Goal: Task Accomplishment & Management: Manage account settings

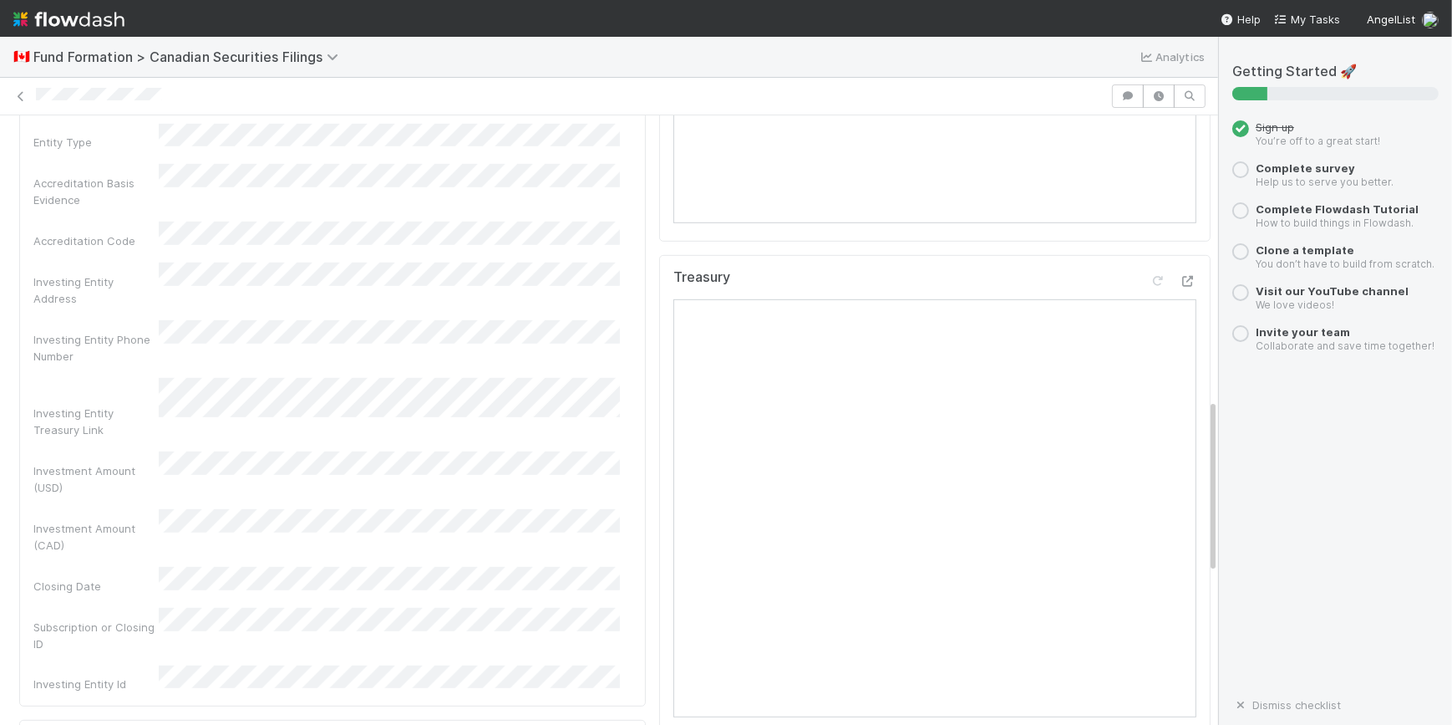
scroll to position [532, 0]
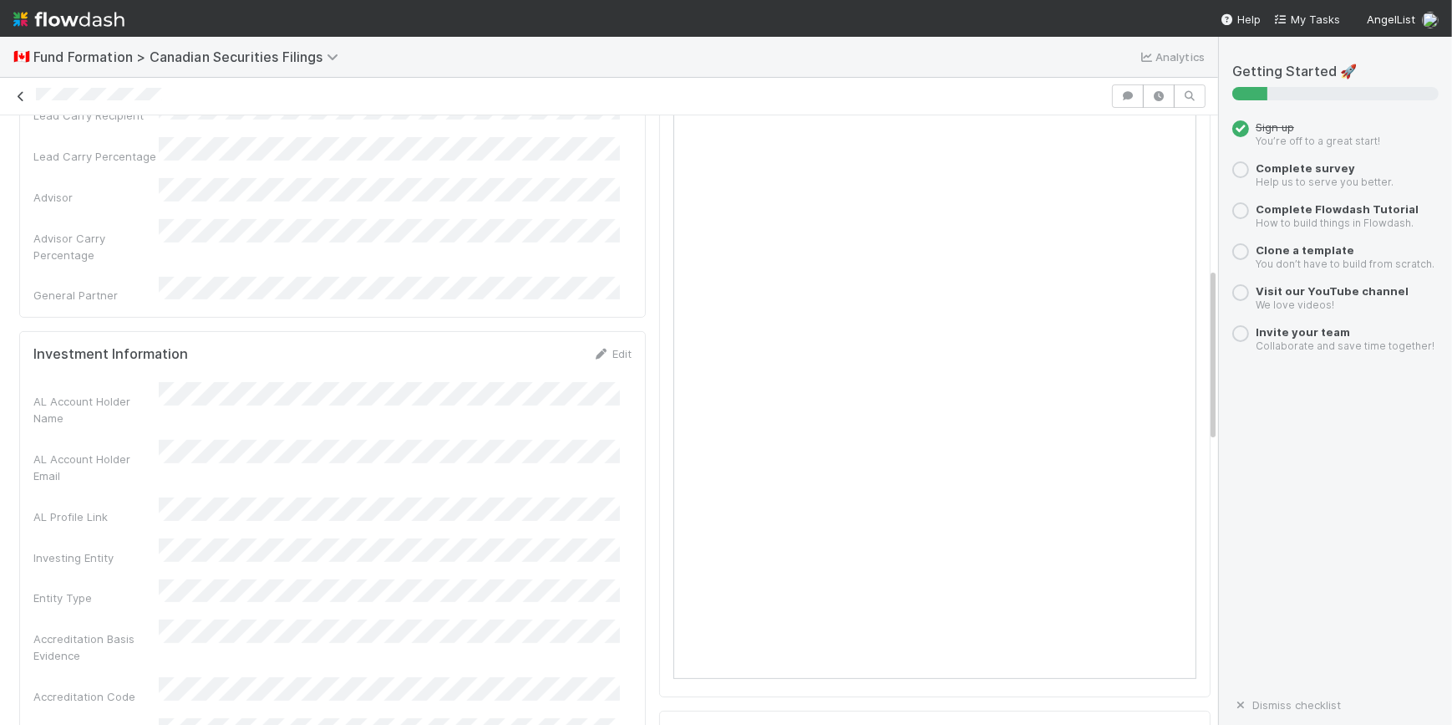
click at [24, 102] on link at bounding box center [21, 96] width 17 height 17
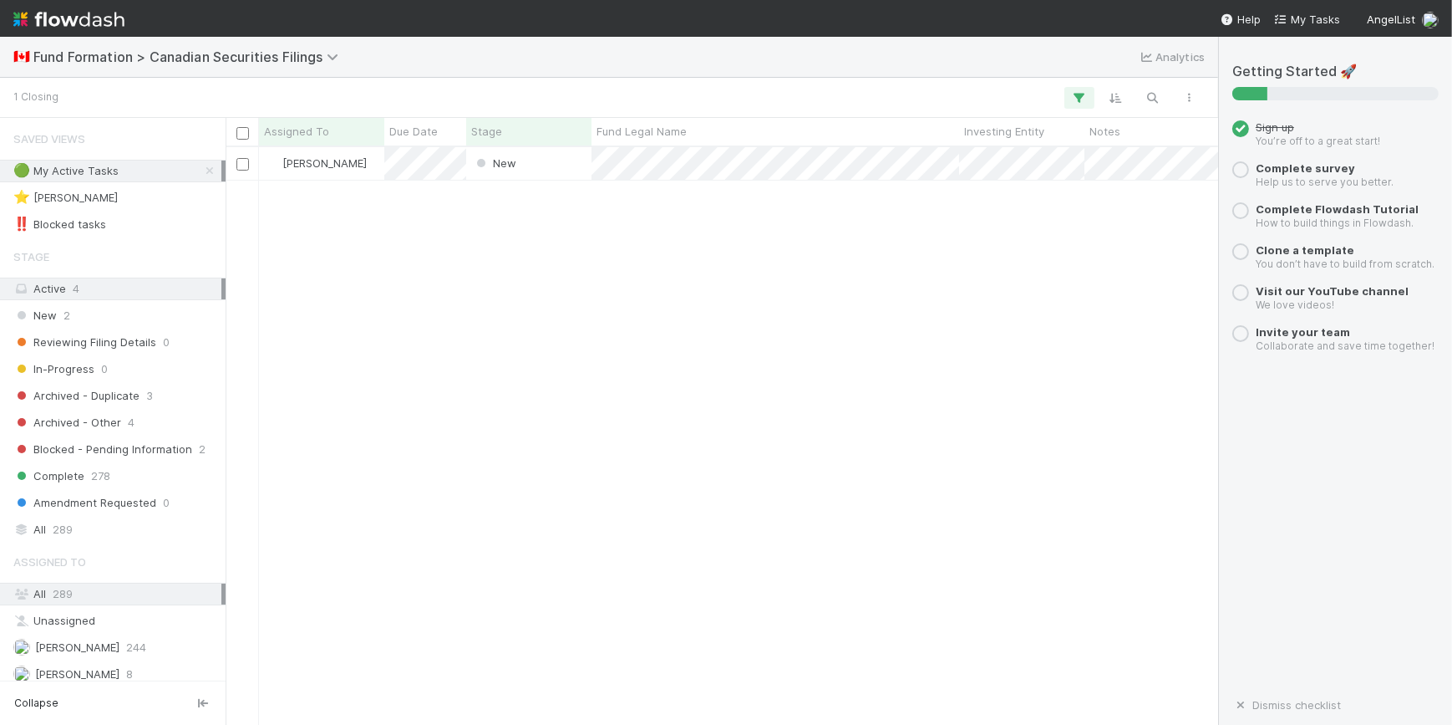
scroll to position [565, 981]
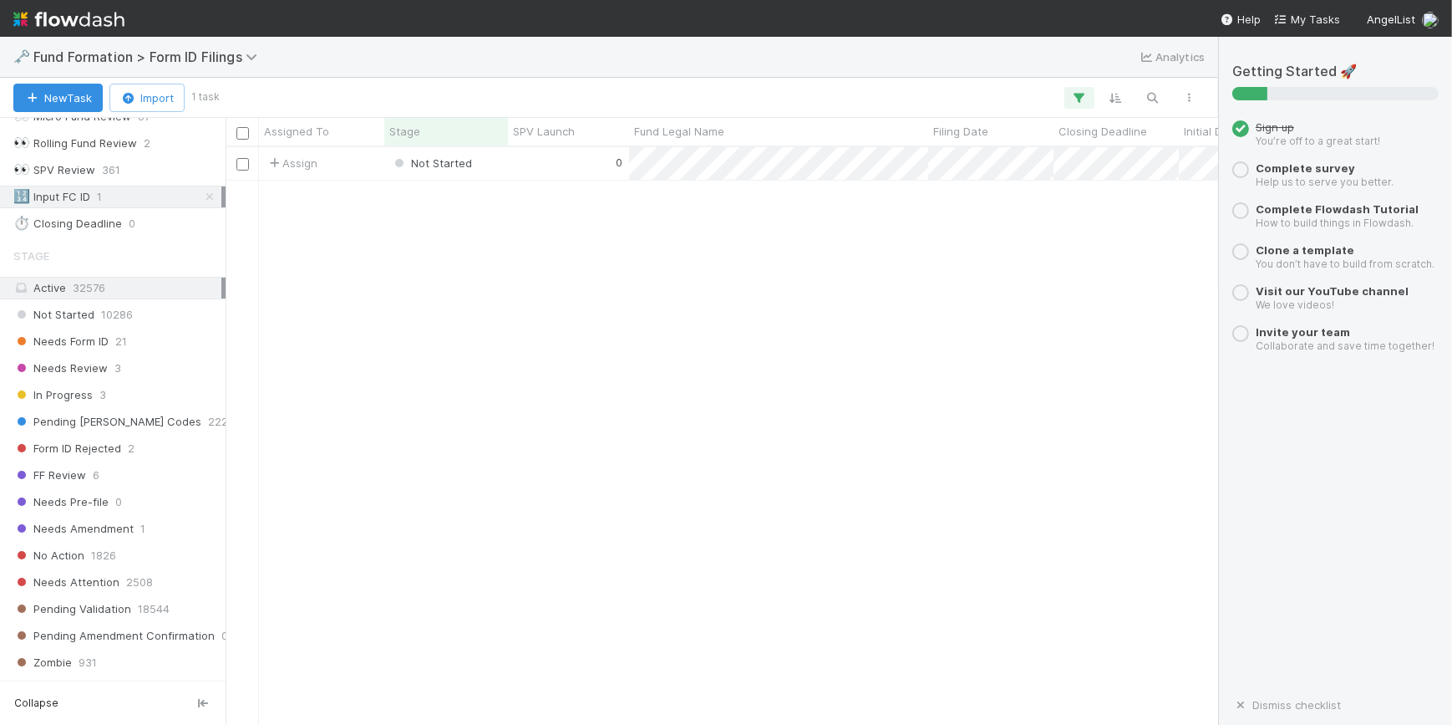
scroll to position [85, 0]
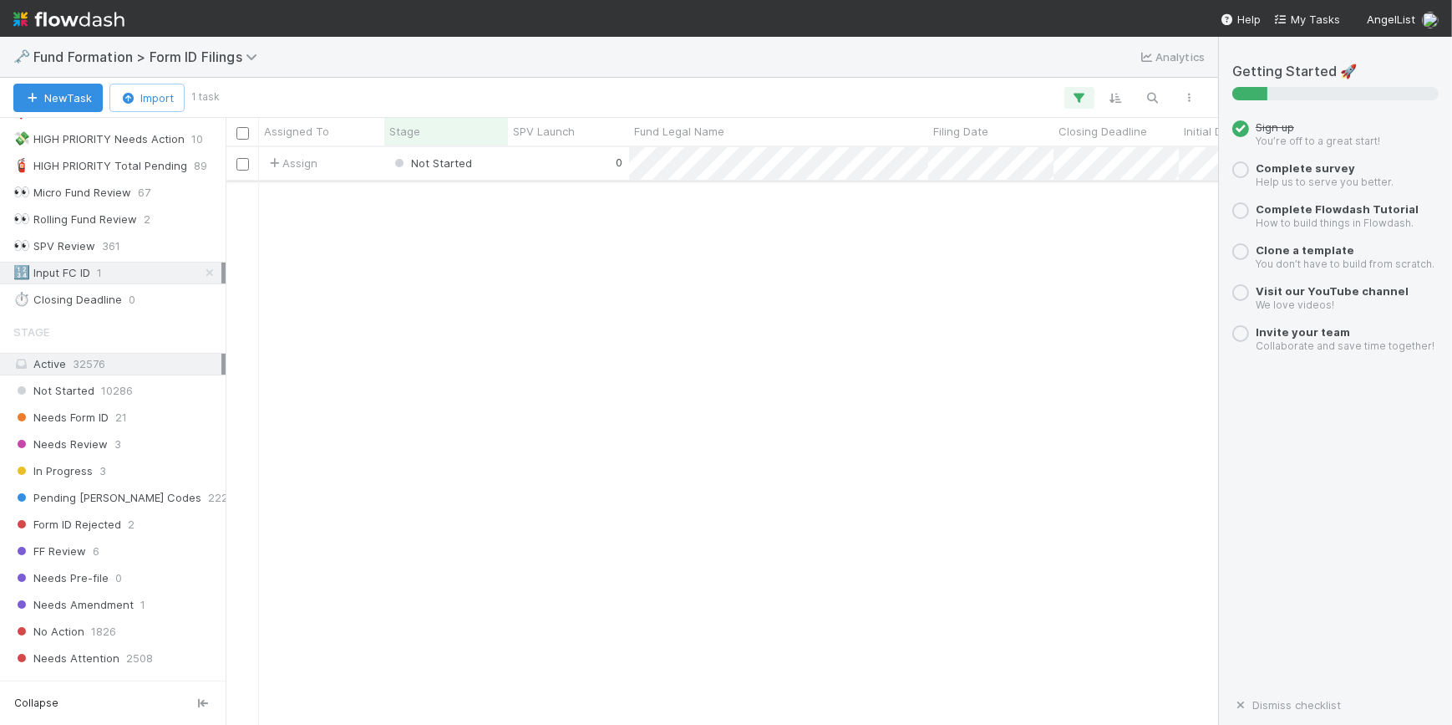
click at [503, 166] on div "Not Started" at bounding box center [446, 163] width 124 height 33
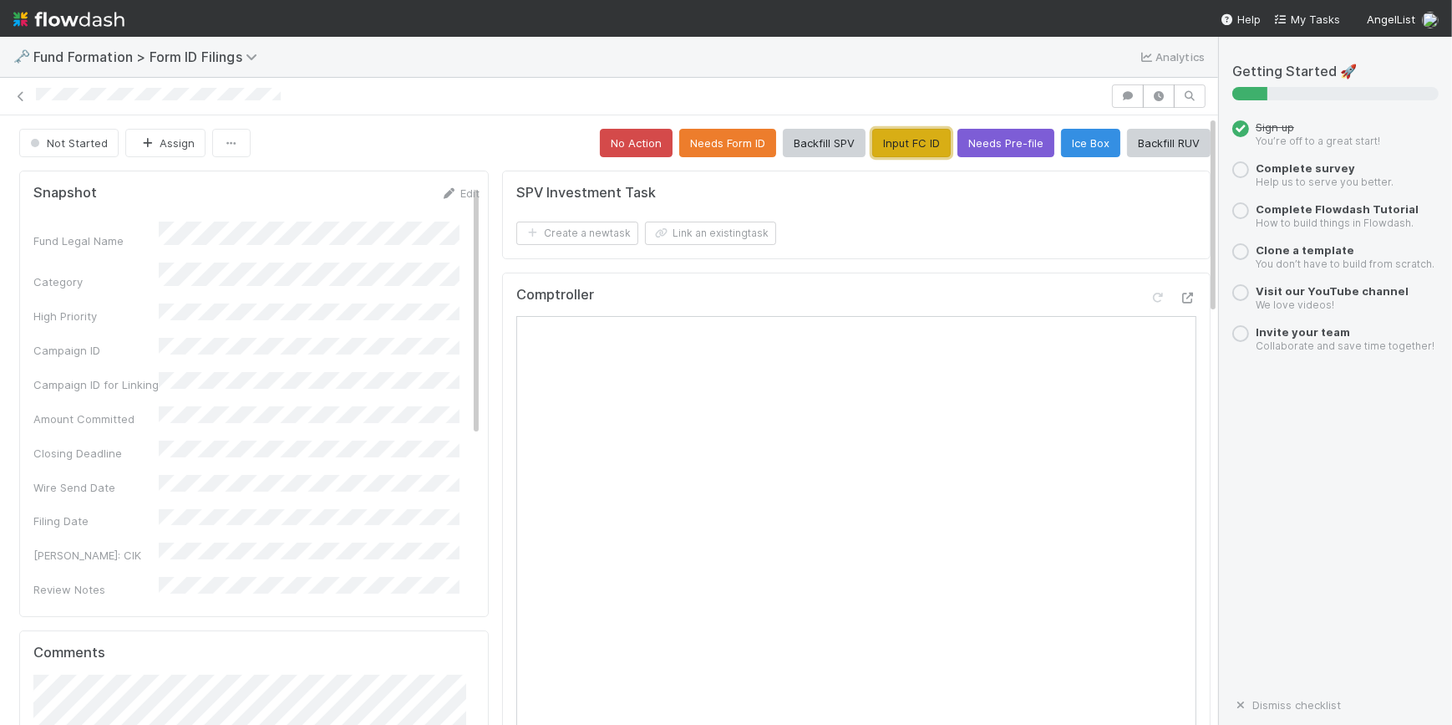
click at [908, 142] on button "Input FC ID" at bounding box center [911, 143] width 79 height 28
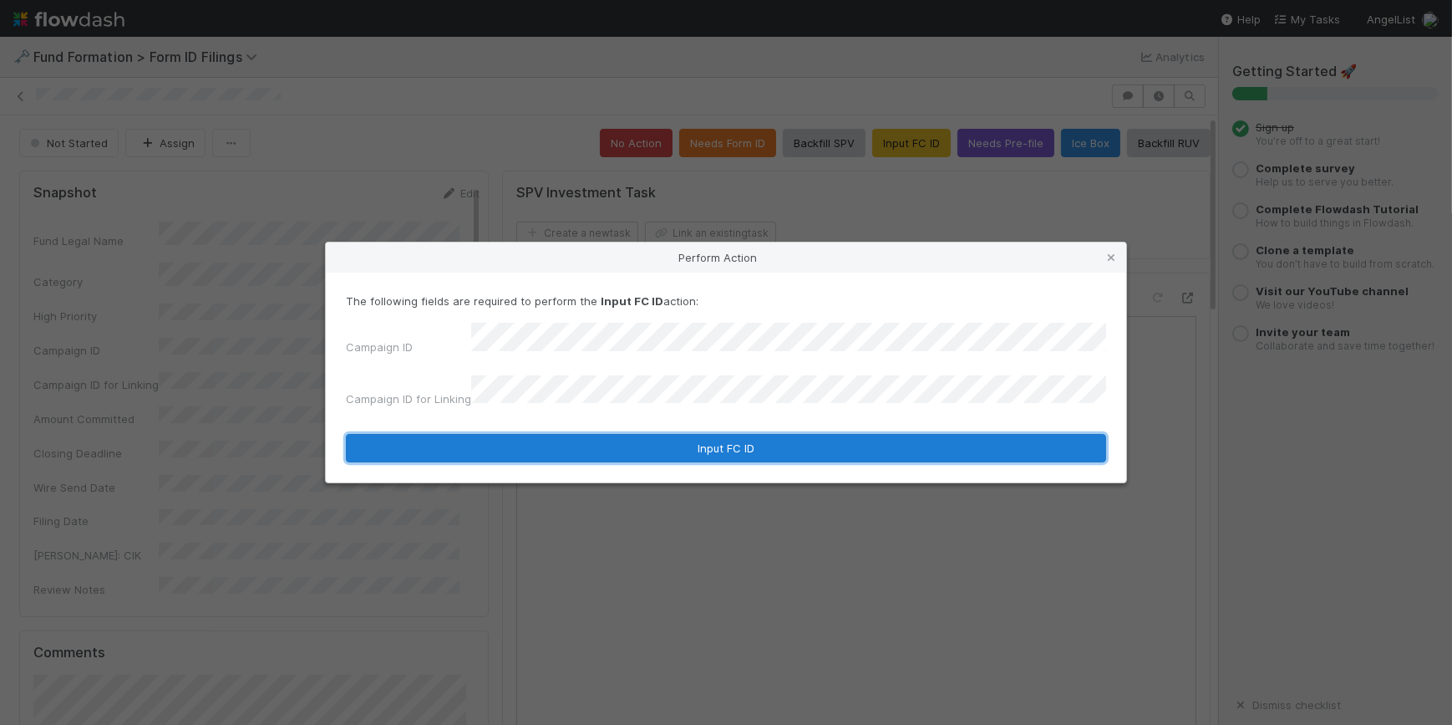
click at [715, 434] on button "Input FC ID" at bounding box center [726, 448] width 760 height 28
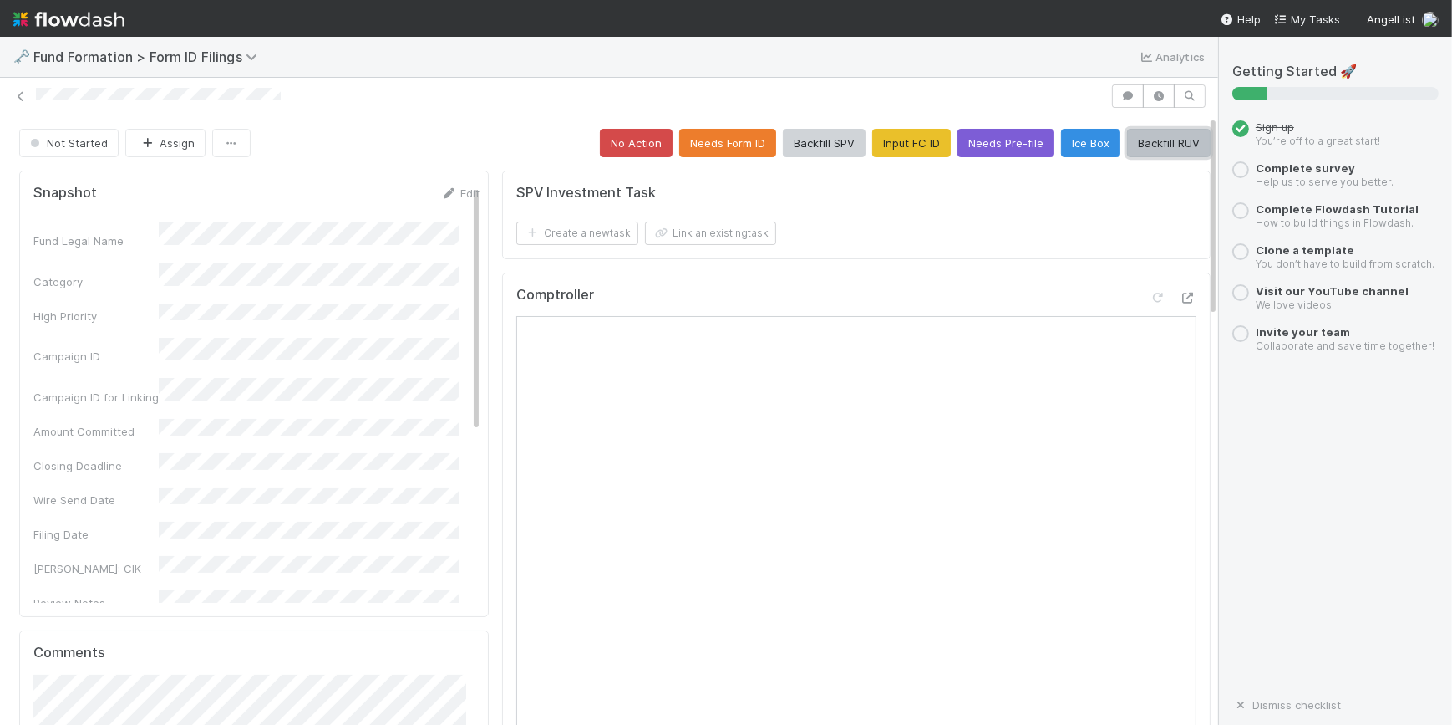
click at [1127, 155] on button "Backfill RUV" at bounding box center [1169, 143] width 84 height 28
click at [17, 88] on link at bounding box center [21, 96] width 17 height 17
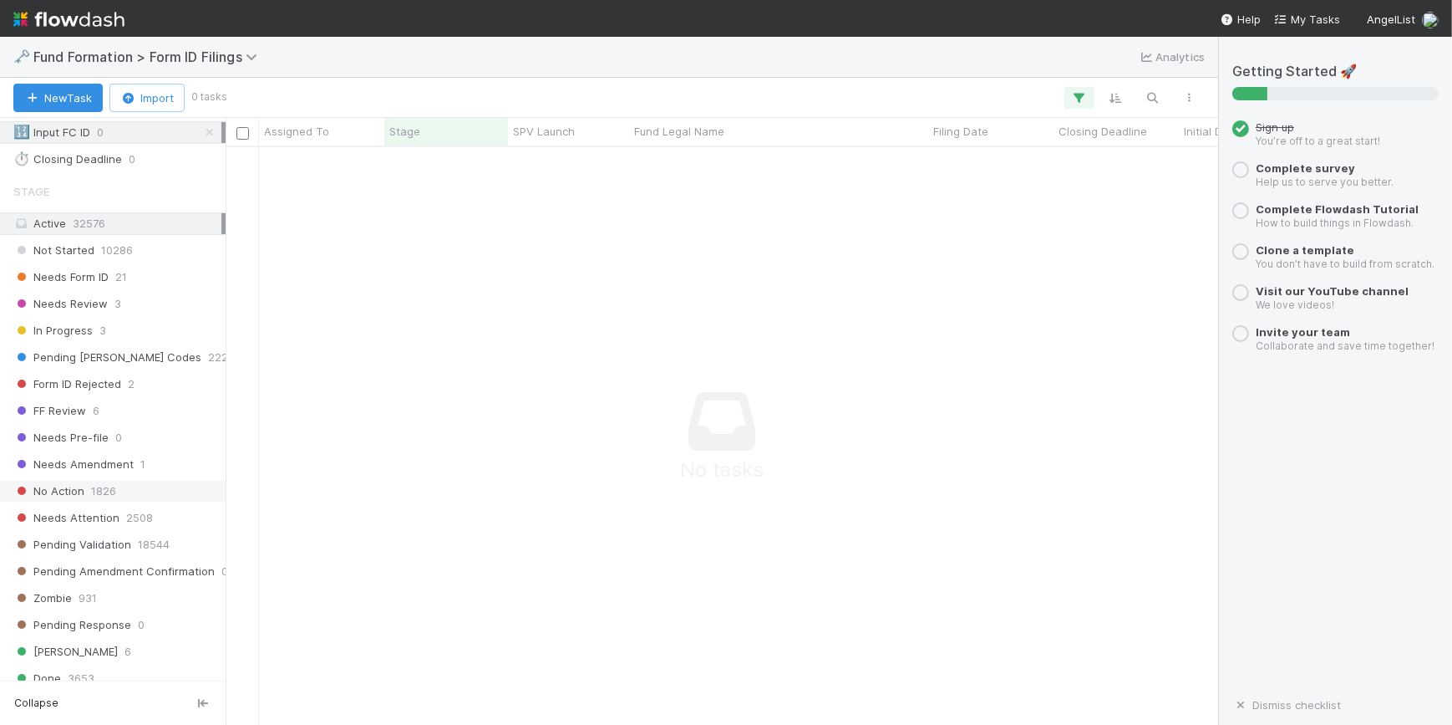
scroll to position [227, 0]
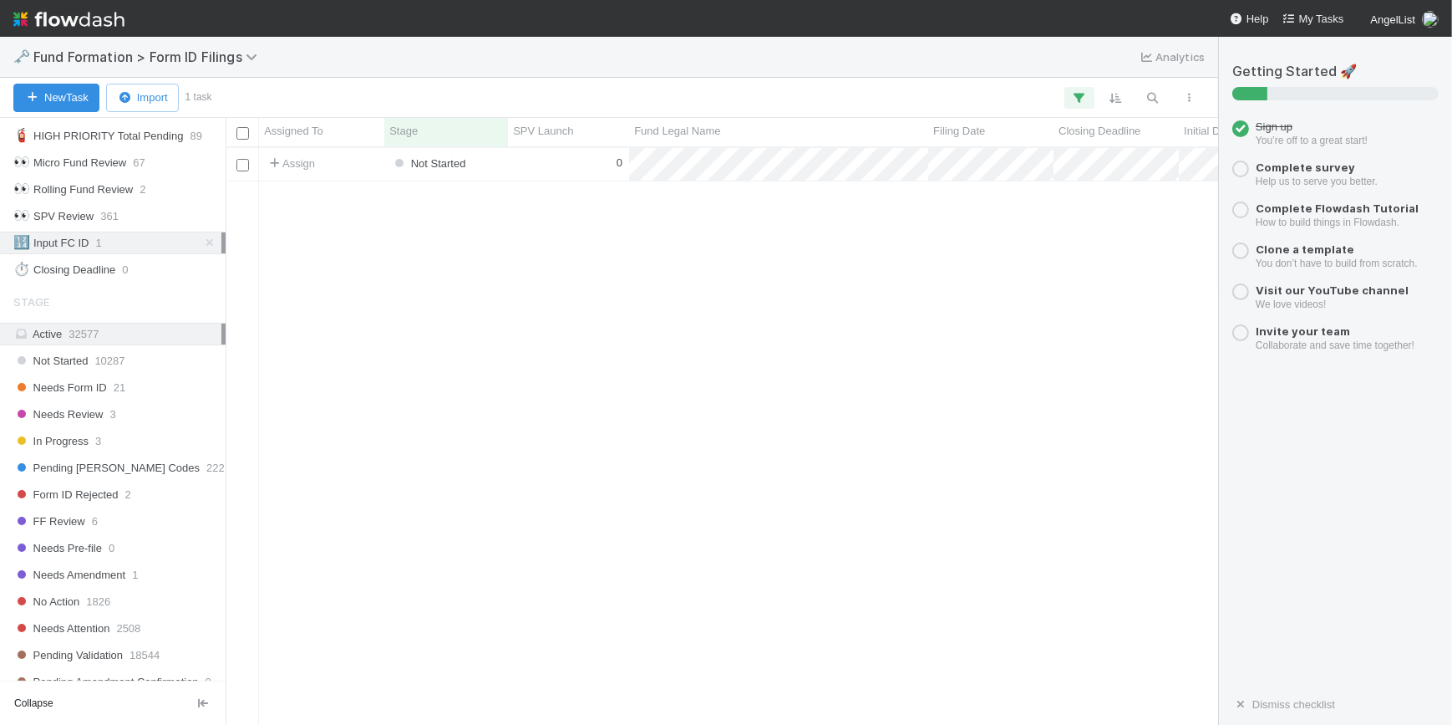
scroll to position [75, 0]
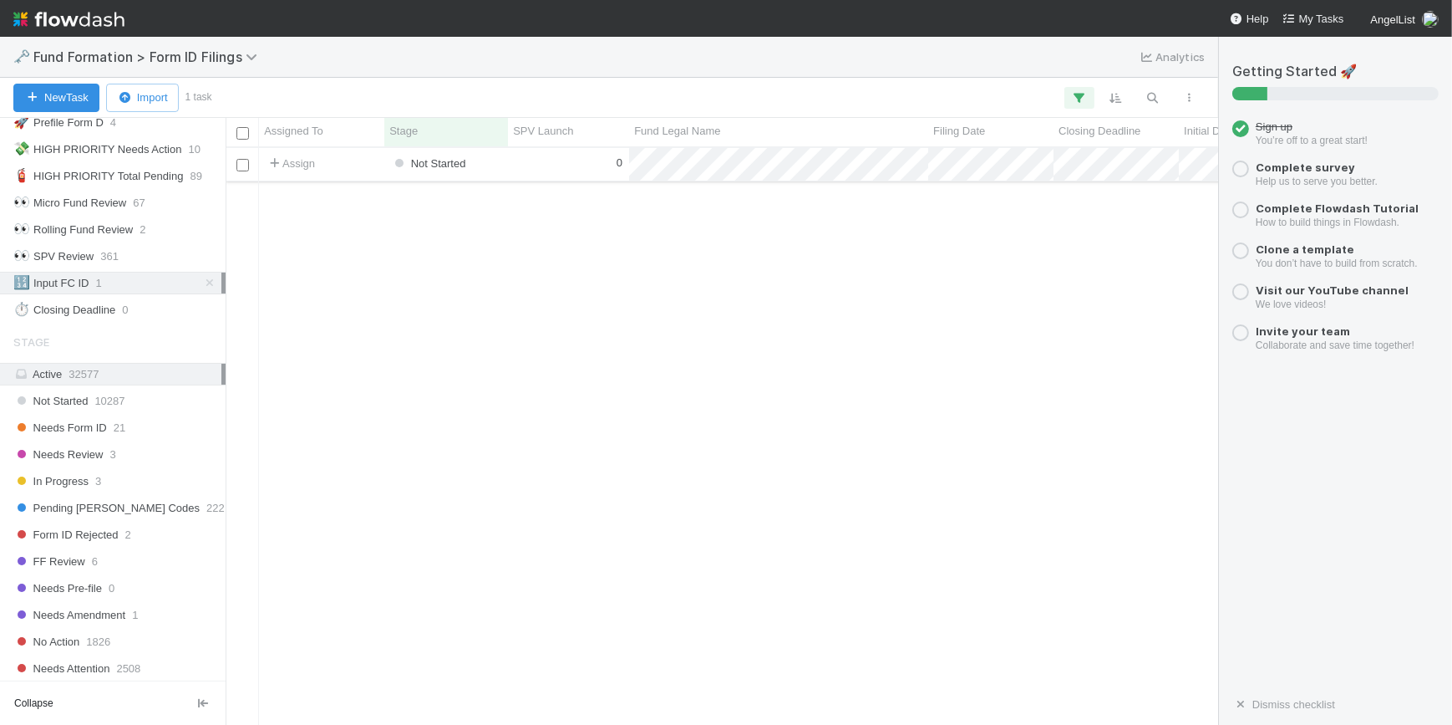
click at [526, 168] on div "0" at bounding box center [568, 164] width 121 height 33
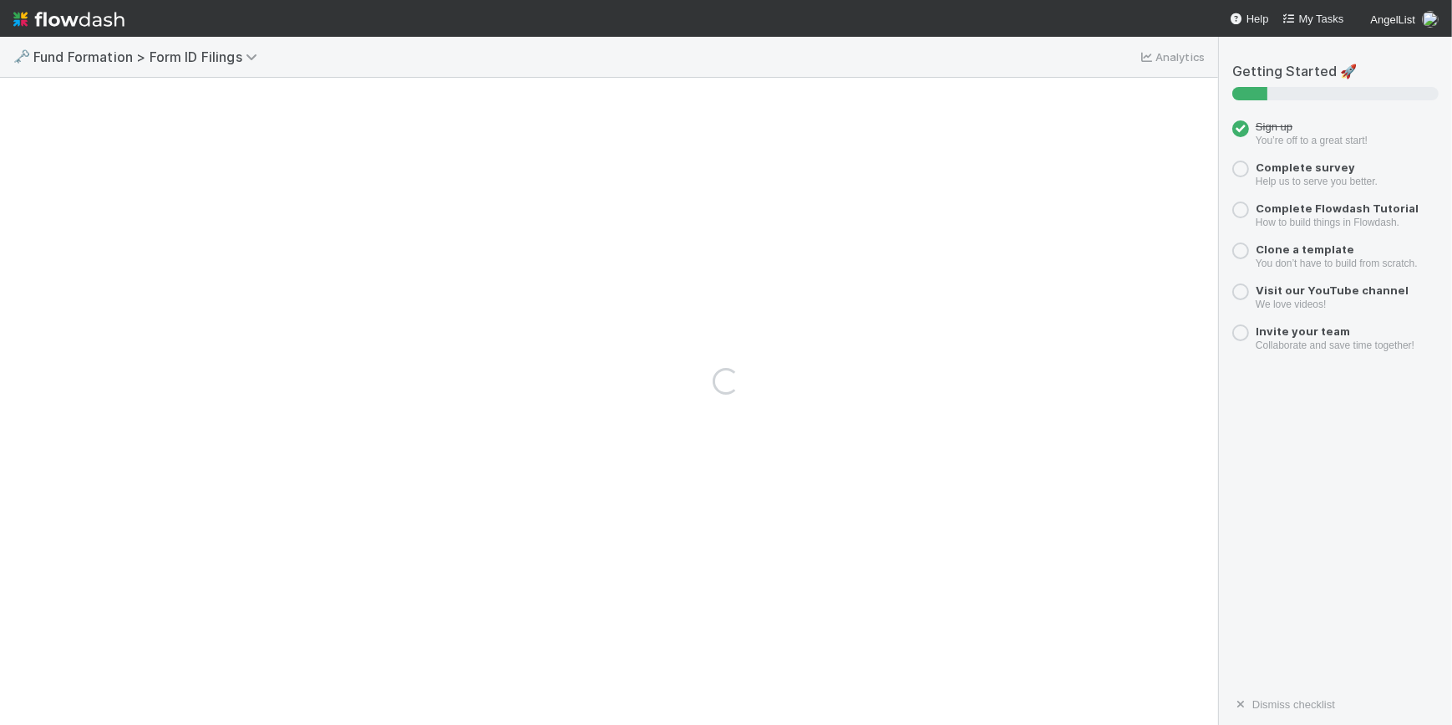
click at [526, 168] on div "Loading..." at bounding box center [726, 381] width 1452 height 688
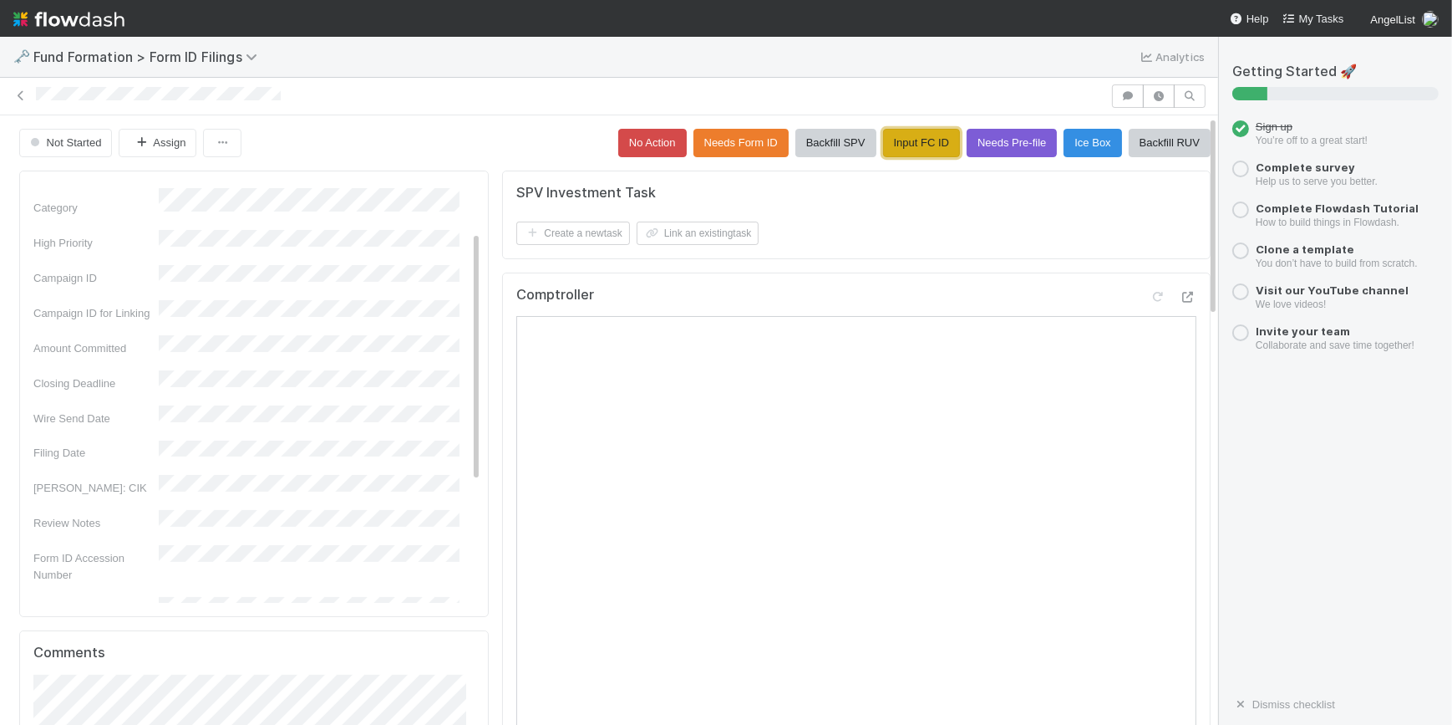
click at [883, 141] on button "Input FC ID" at bounding box center [921, 143] width 77 height 28
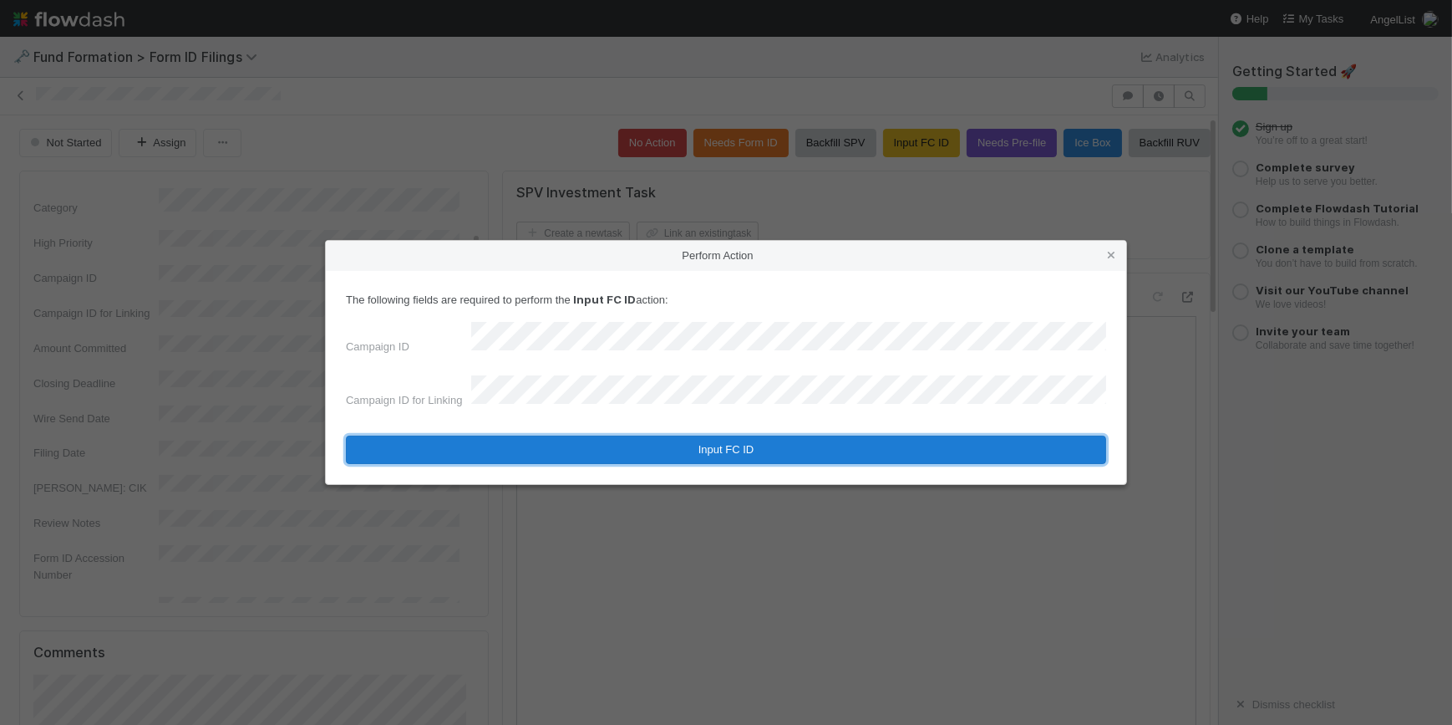
click at [665, 443] on button "Input FC ID" at bounding box center [726, 449] width 760 height 28
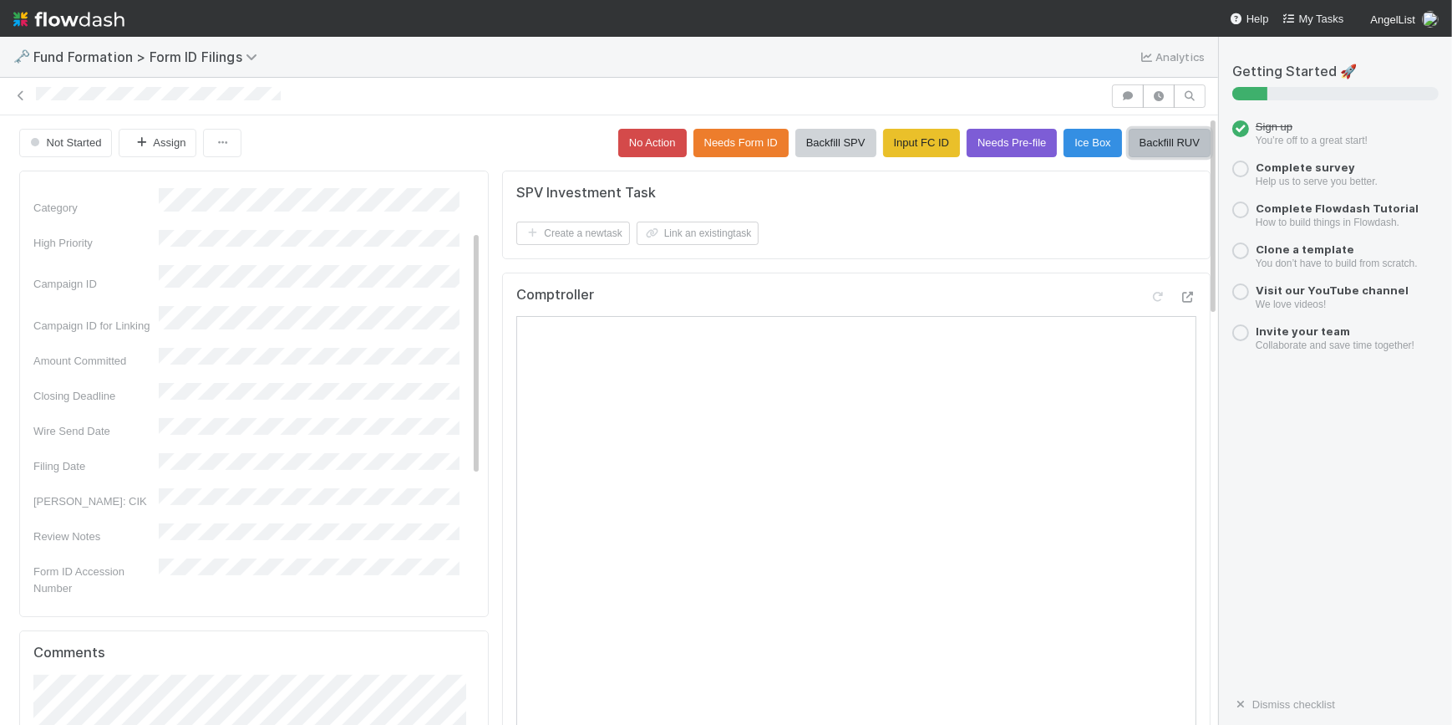
click at [1129, 140] on button "Backfill RUV" at bounding box center [1170, 143] width 82 height 28
click at [14, 95] on icon at bounding box center [21, 95] width 17 height 11
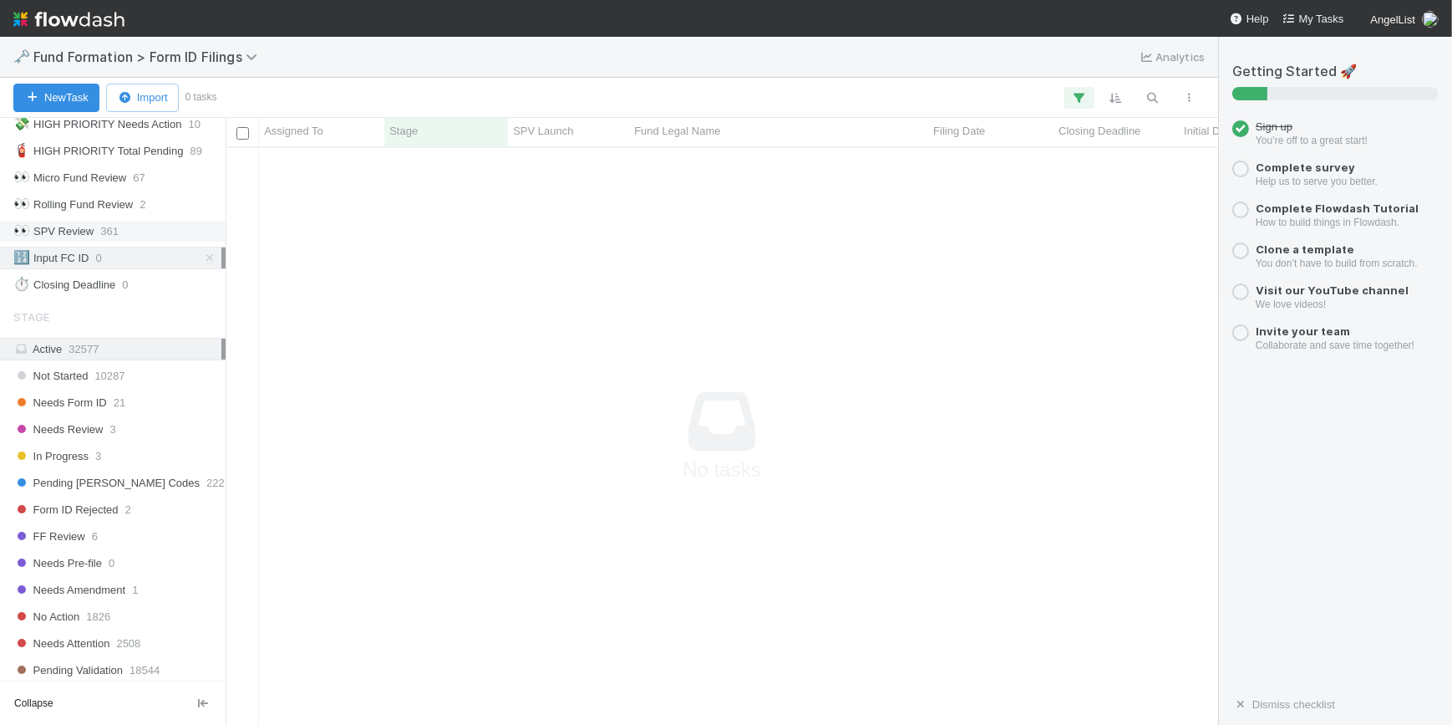
scroll to position [75, 0]
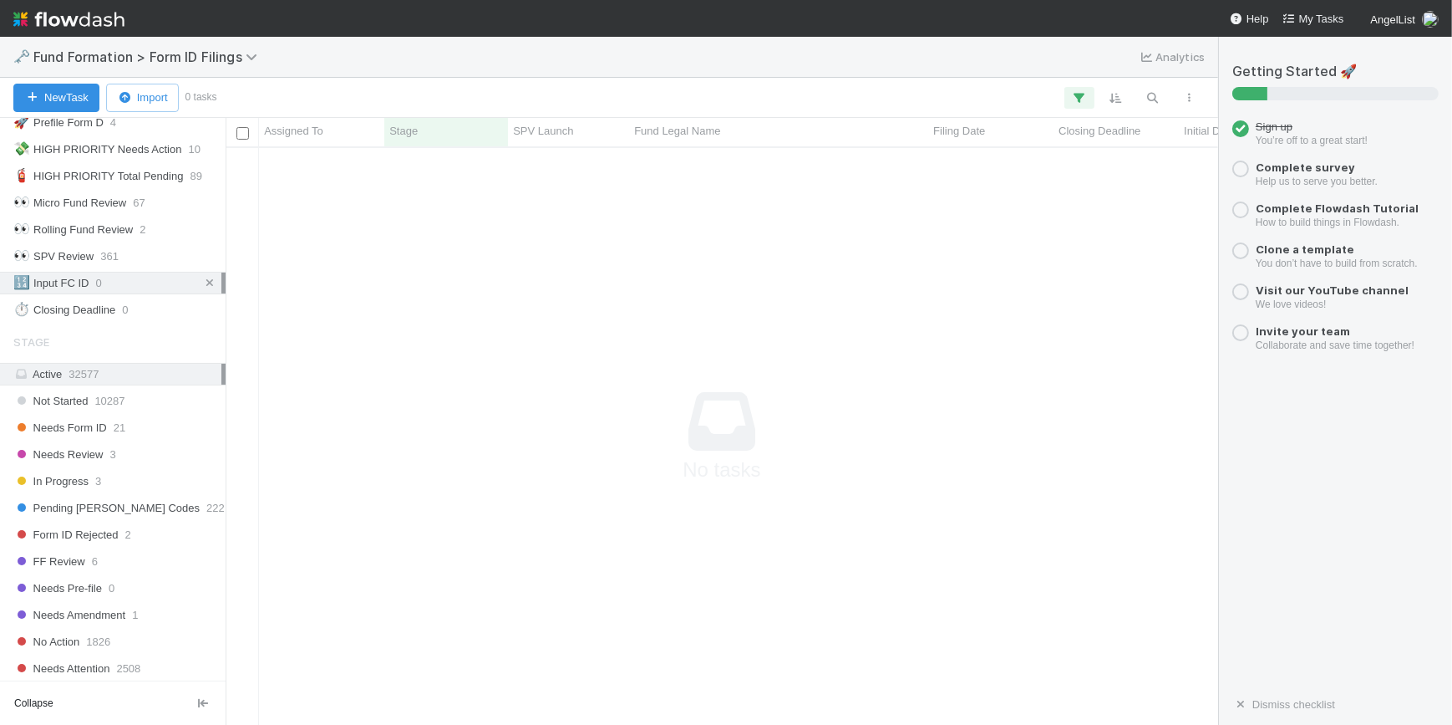
click at [201, 281] on icon at bounding box center [209, 282] width 17 height 11
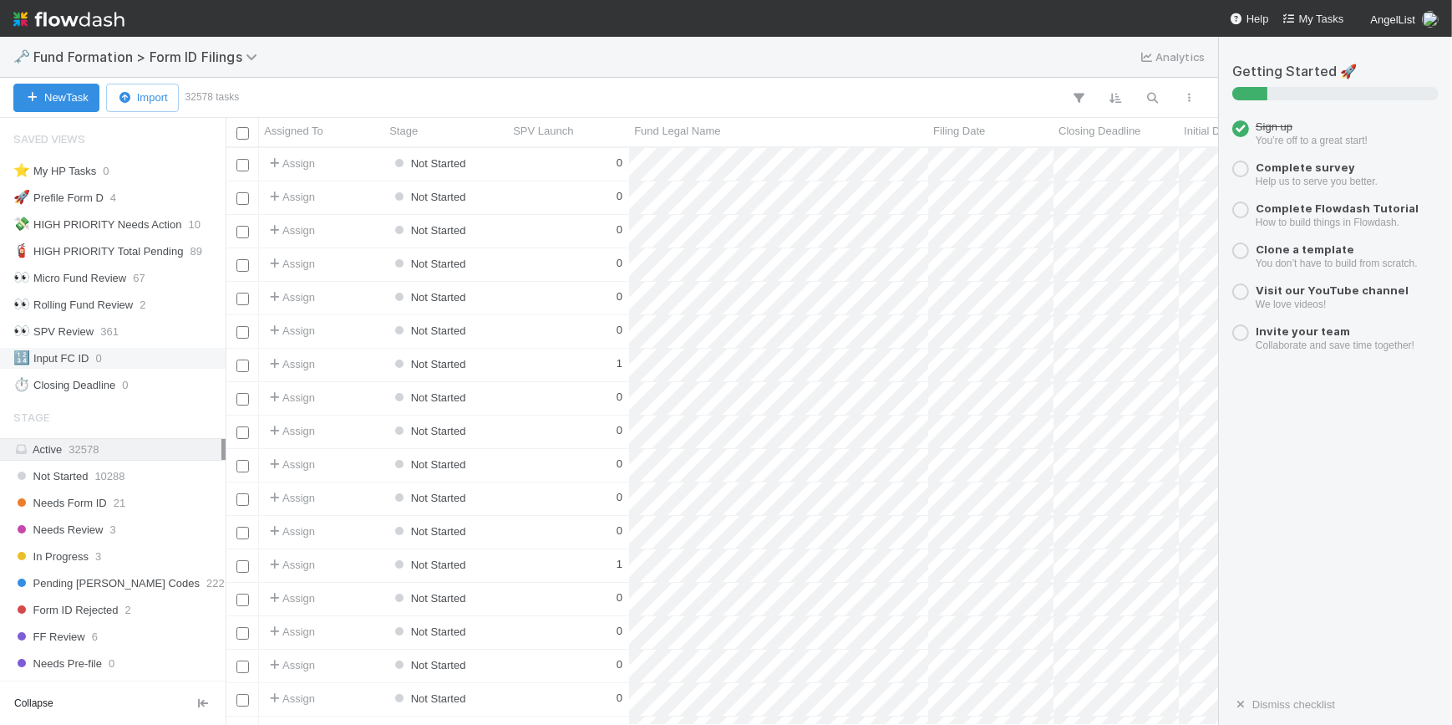
scroll to position [565, 981]
click at [139, 247] on div "🧯 HIGH PRIORITY Total Pending" at bounding box center [98, 251] width 170 height 21
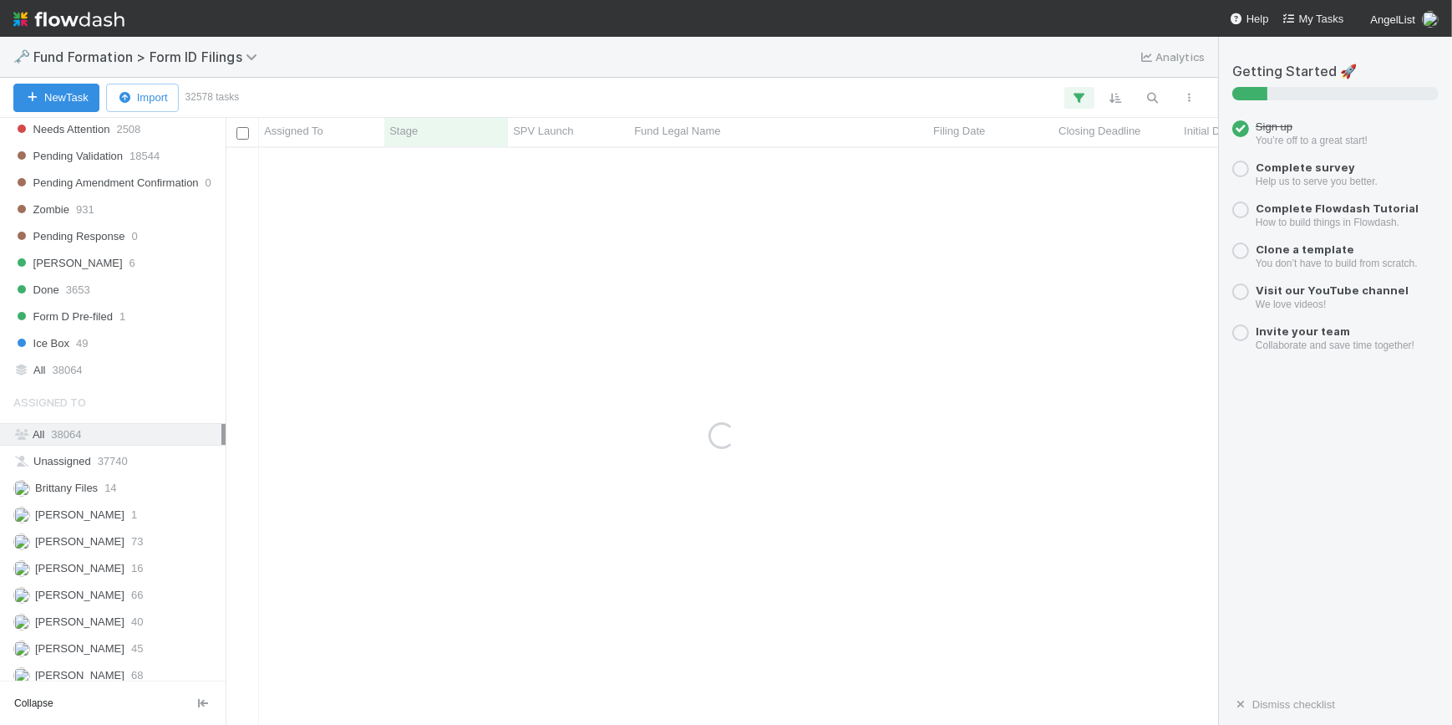
scroll to position [618, 0]
click at [134, 608] on div "[PERSON_NAME] 40" at bounding box center [117, 618] width 208 height 21
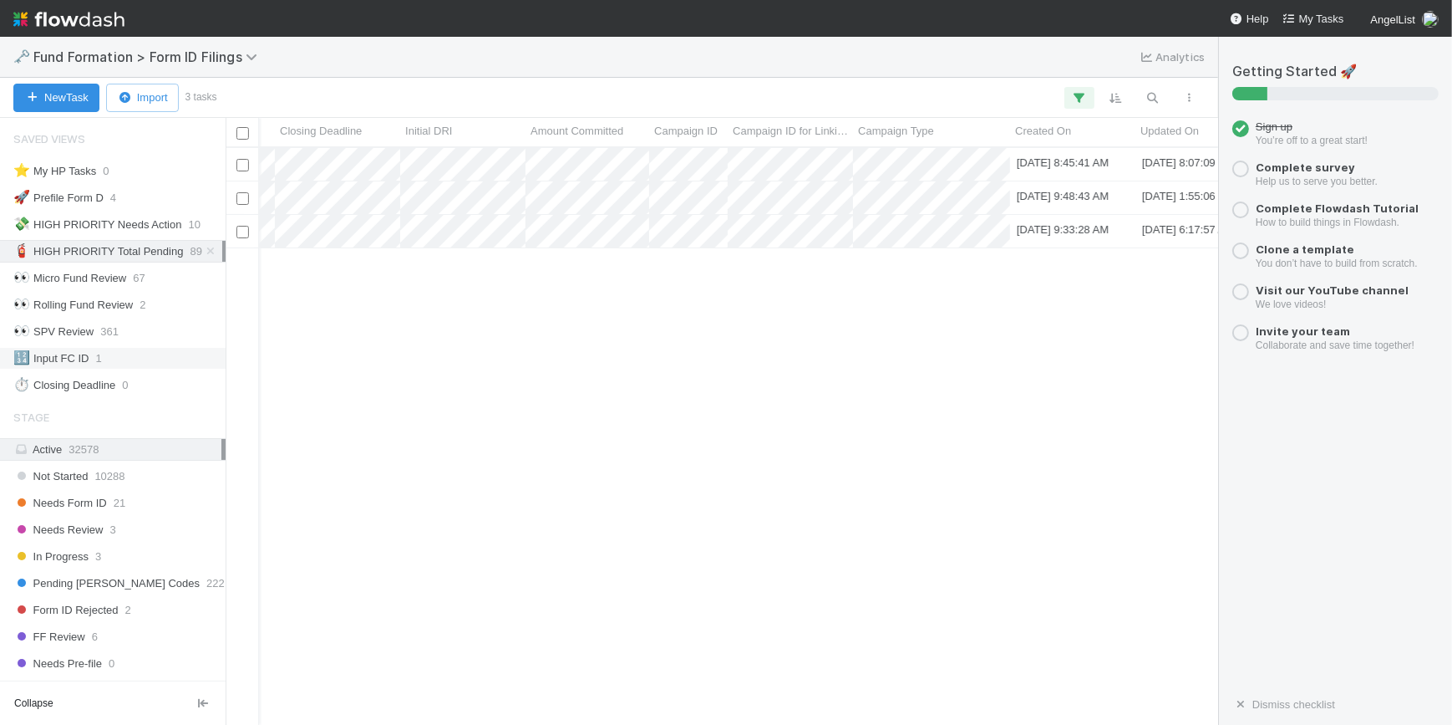
scroll to position [0, 799]
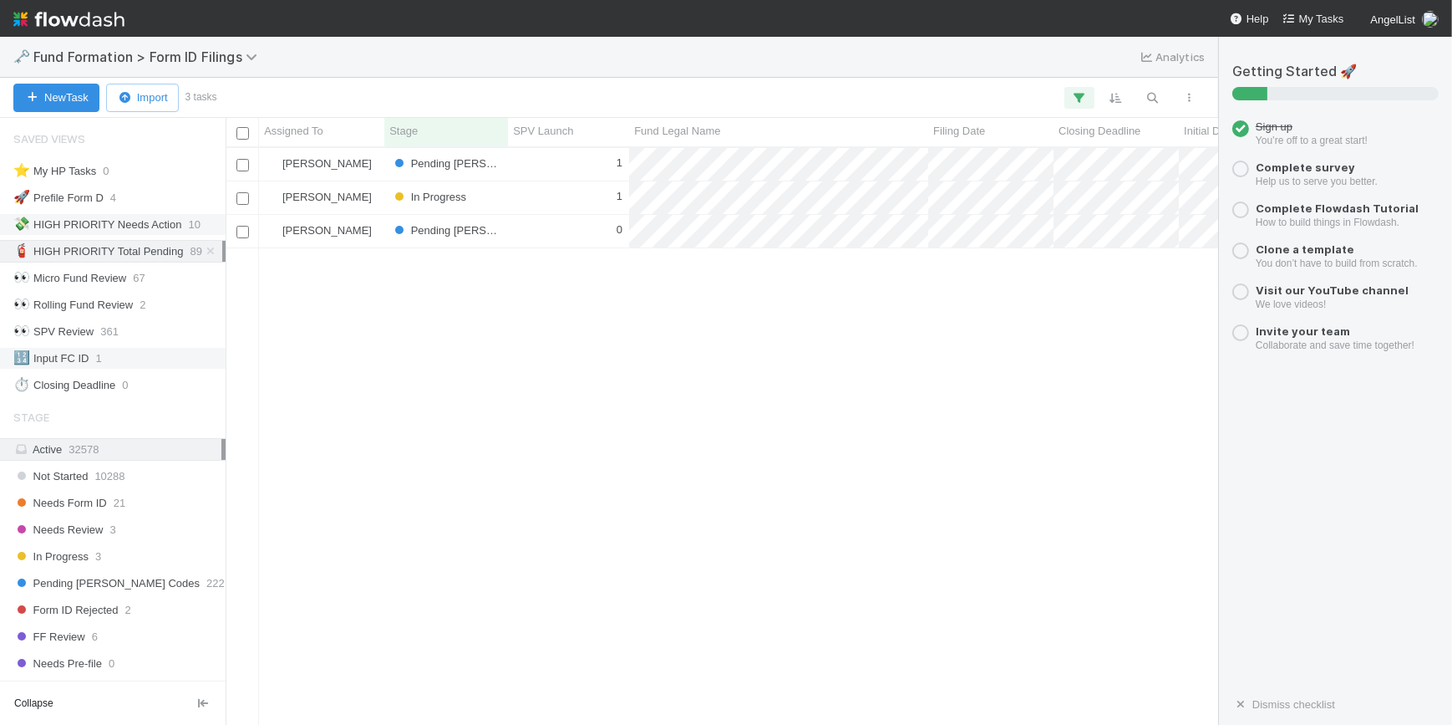
click at [179, 220] on div "💸 HIGH PRIORITY Needs Action" at bounding box center [97, 224] width 169 height 21
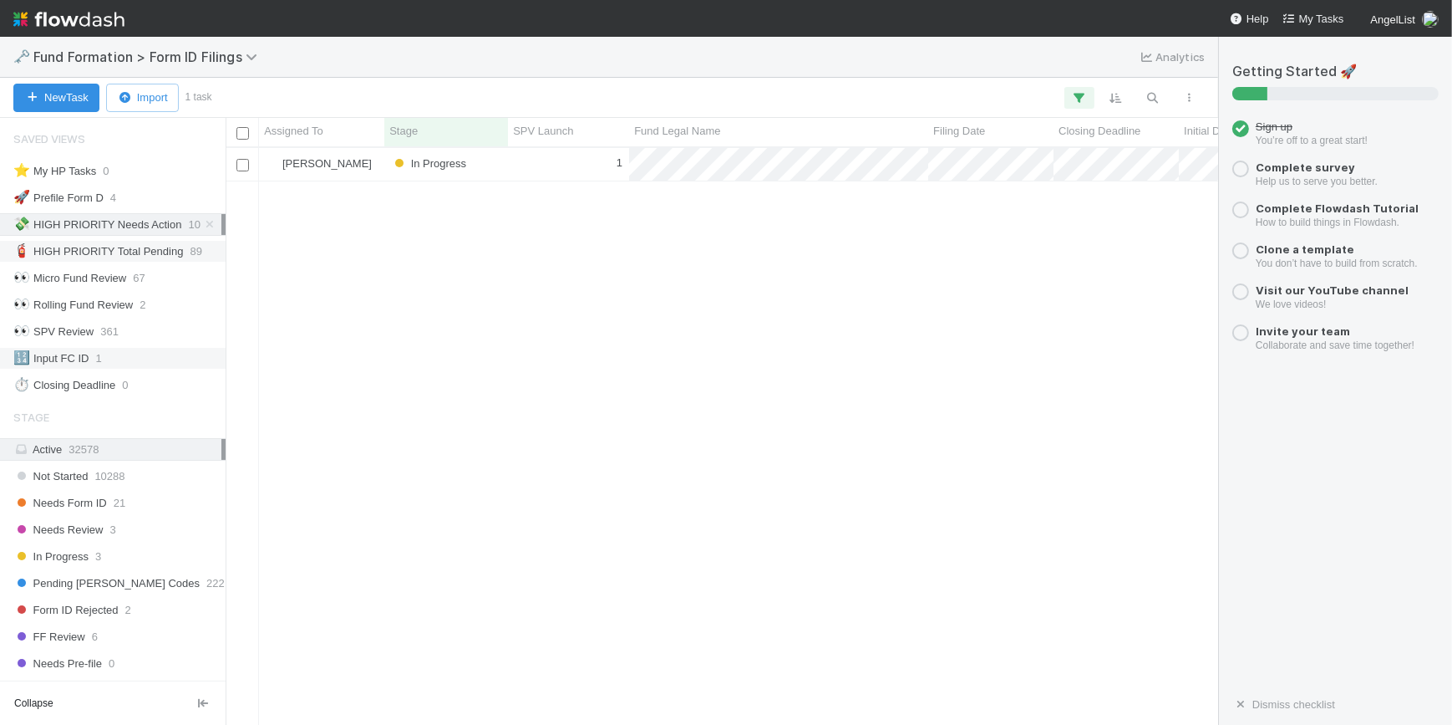
click at [181, 243] on div "🧯 HIGH PRIORITY Total Pending" at bounding box center [98, 251] width 170 height 21
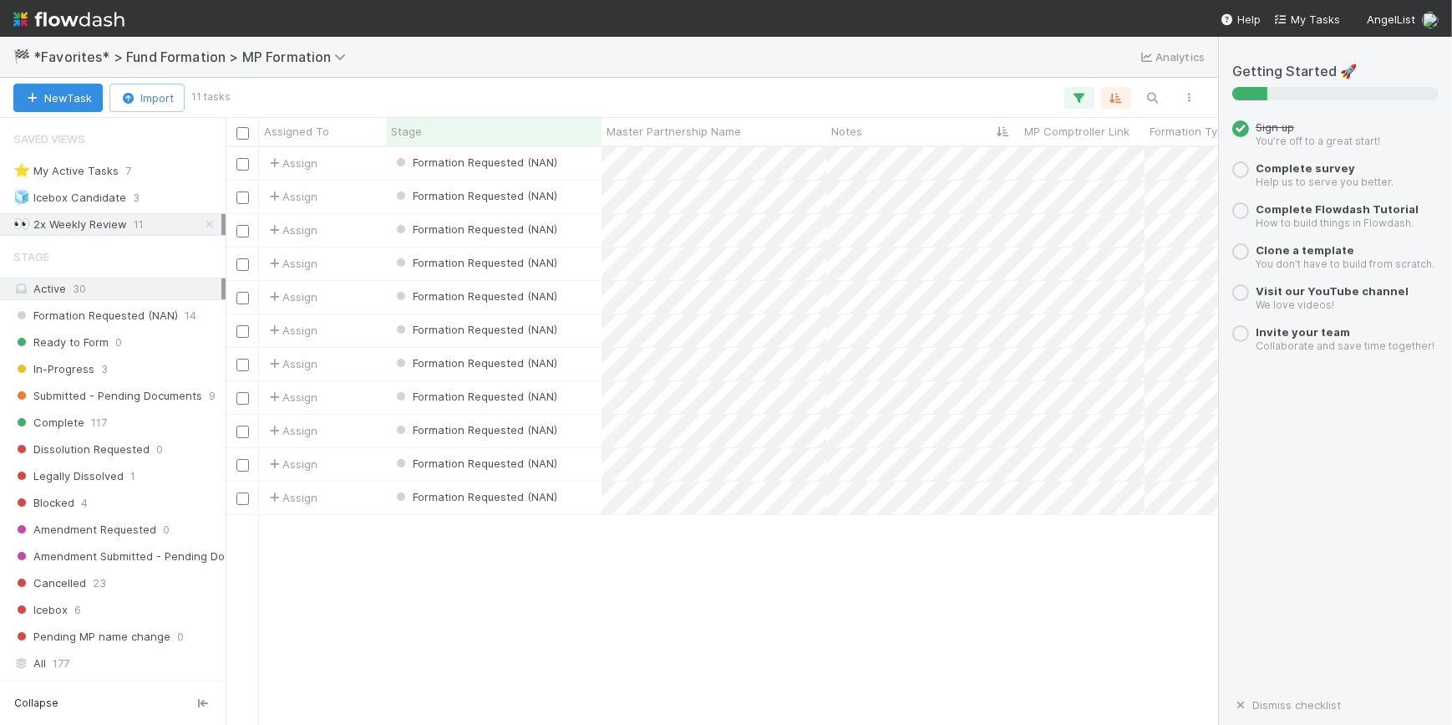
scroll to position [565, 981]
click at [577, 165] on div "Formation Requested (NAN)" at bounding box center [494, 163] width 216 height 33
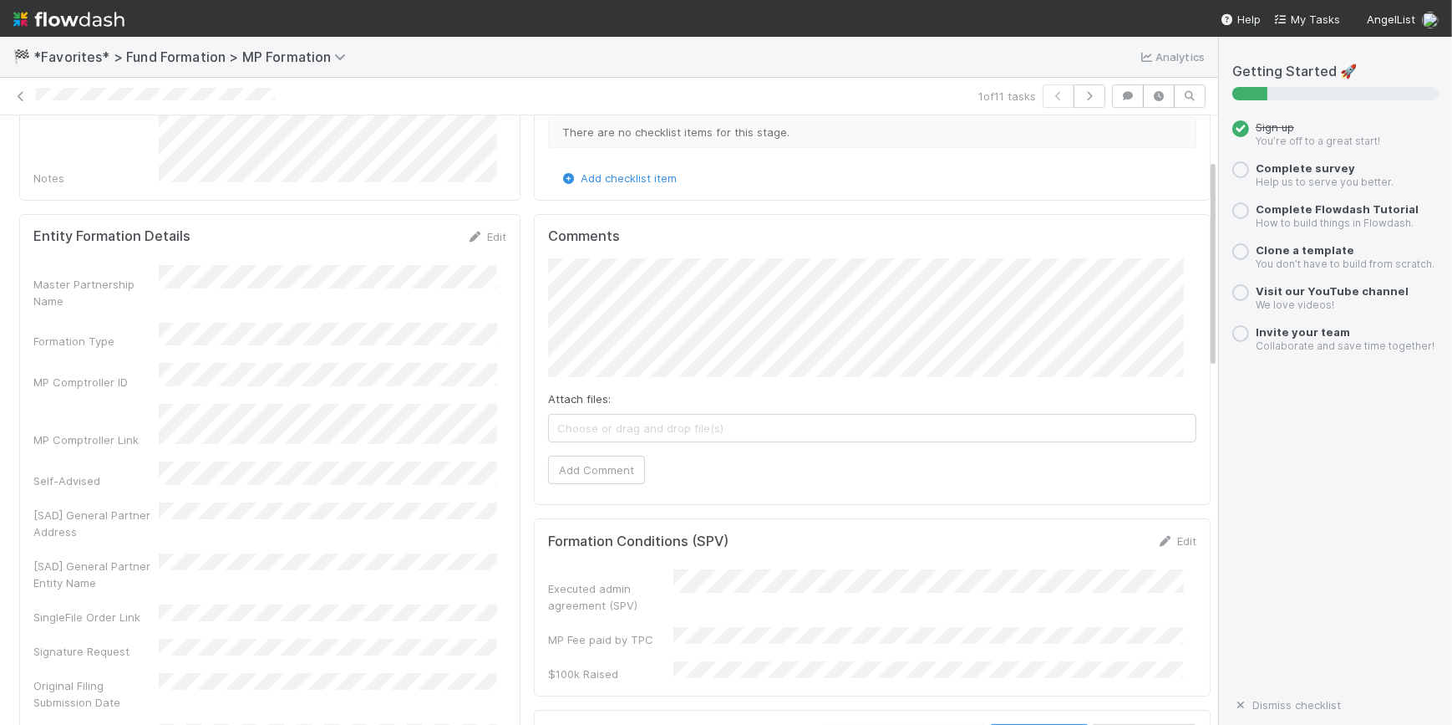
scroll to position [75, 0]
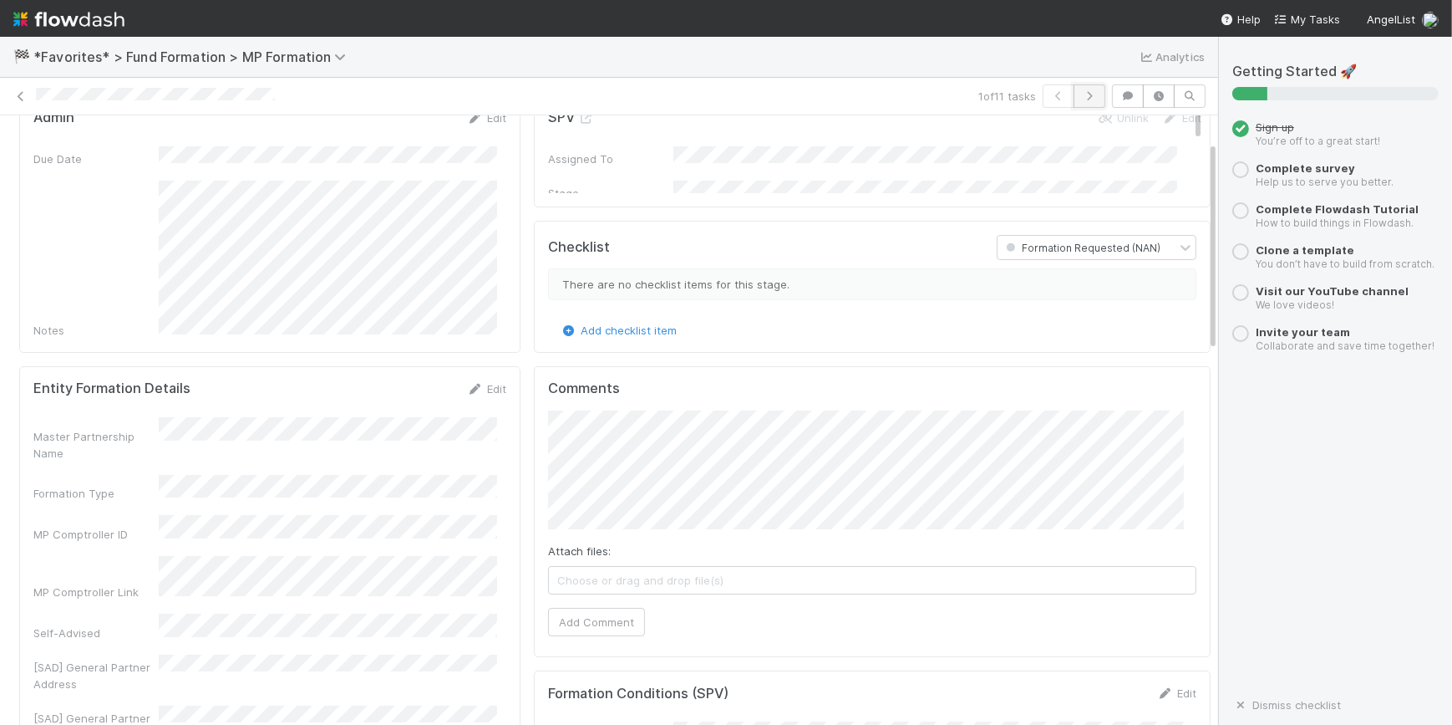
click at [1083, 100] on button "button" at bounding box center [1090, 95] width 32 height 23
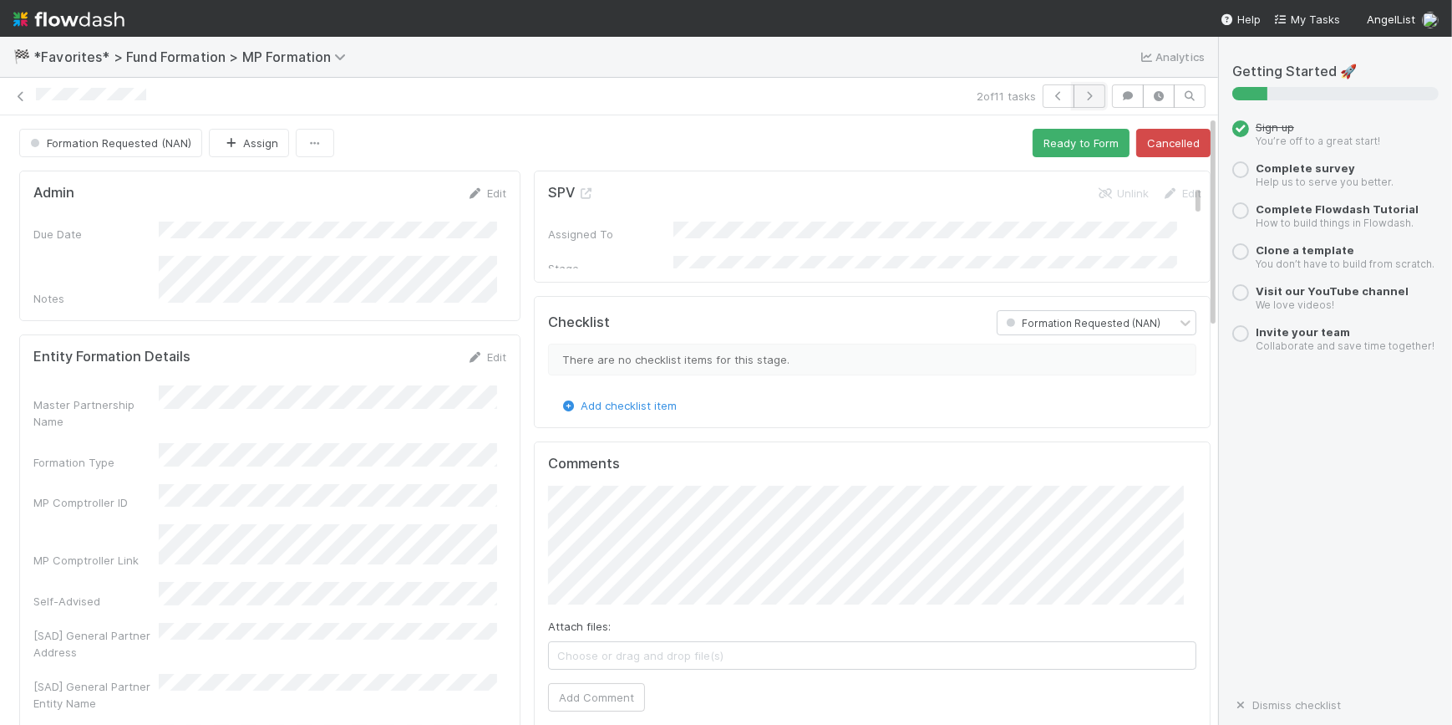
click at [1082, 99] on icon "button" at bounding box center [1089, 96] width 17 height 10
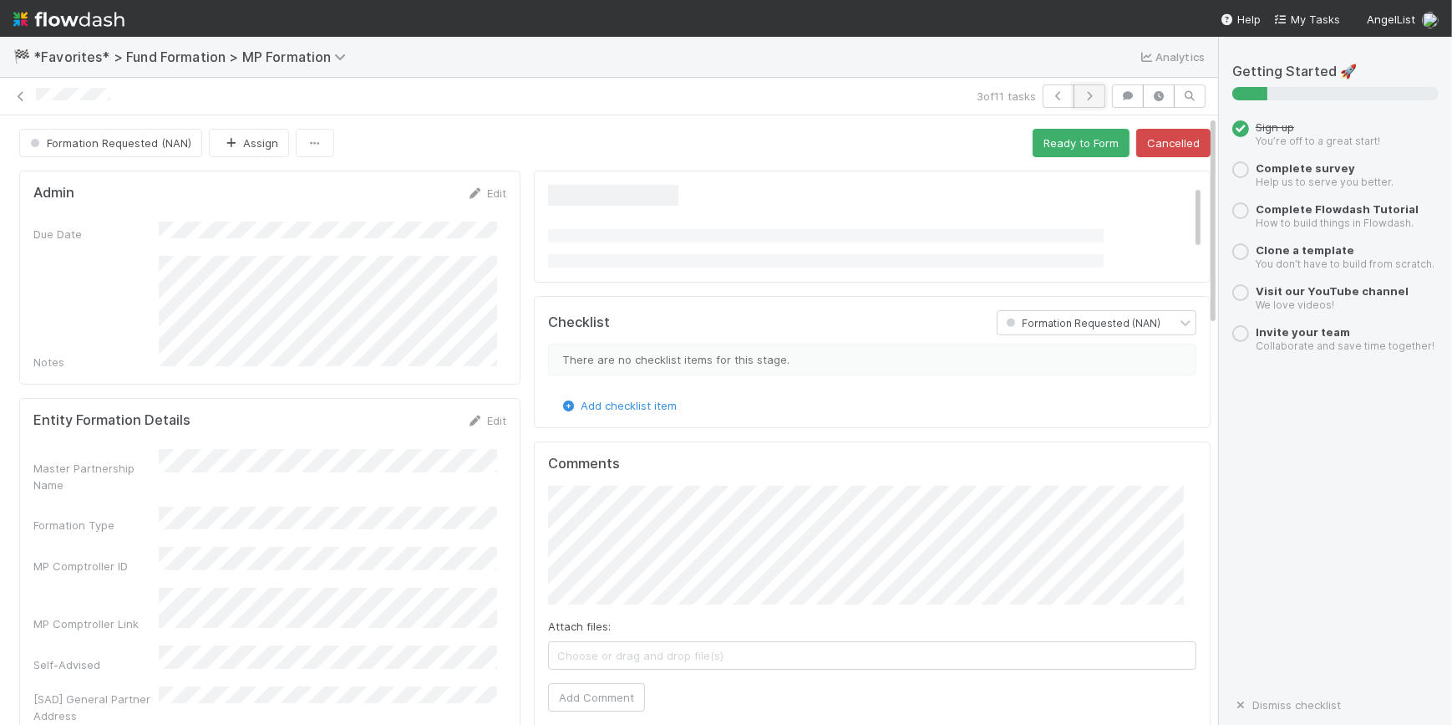
click at [1081, 94] on icon "button" at bounding box center [1089, 96] width 17 height 10
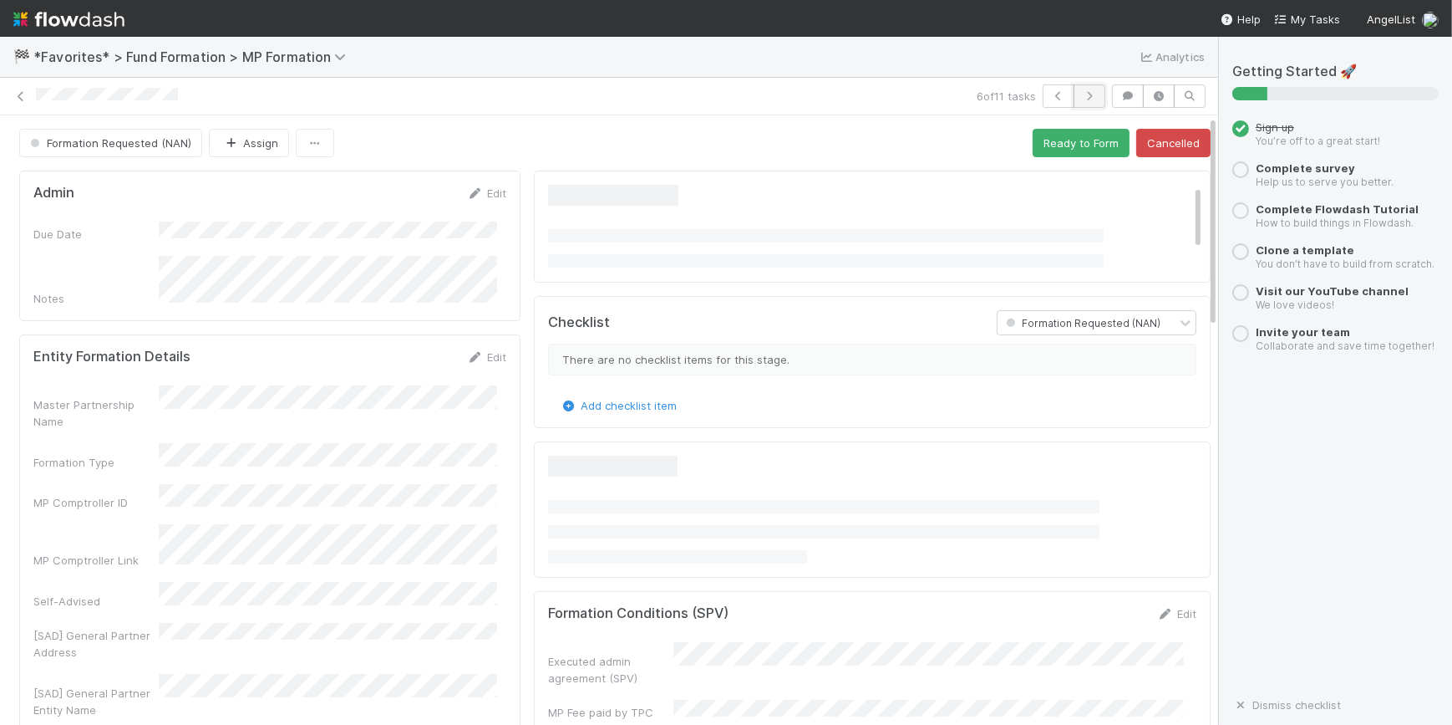
click at [1081, 95] on icon "button" at bounding box center [1089, 96] width 17 height 10
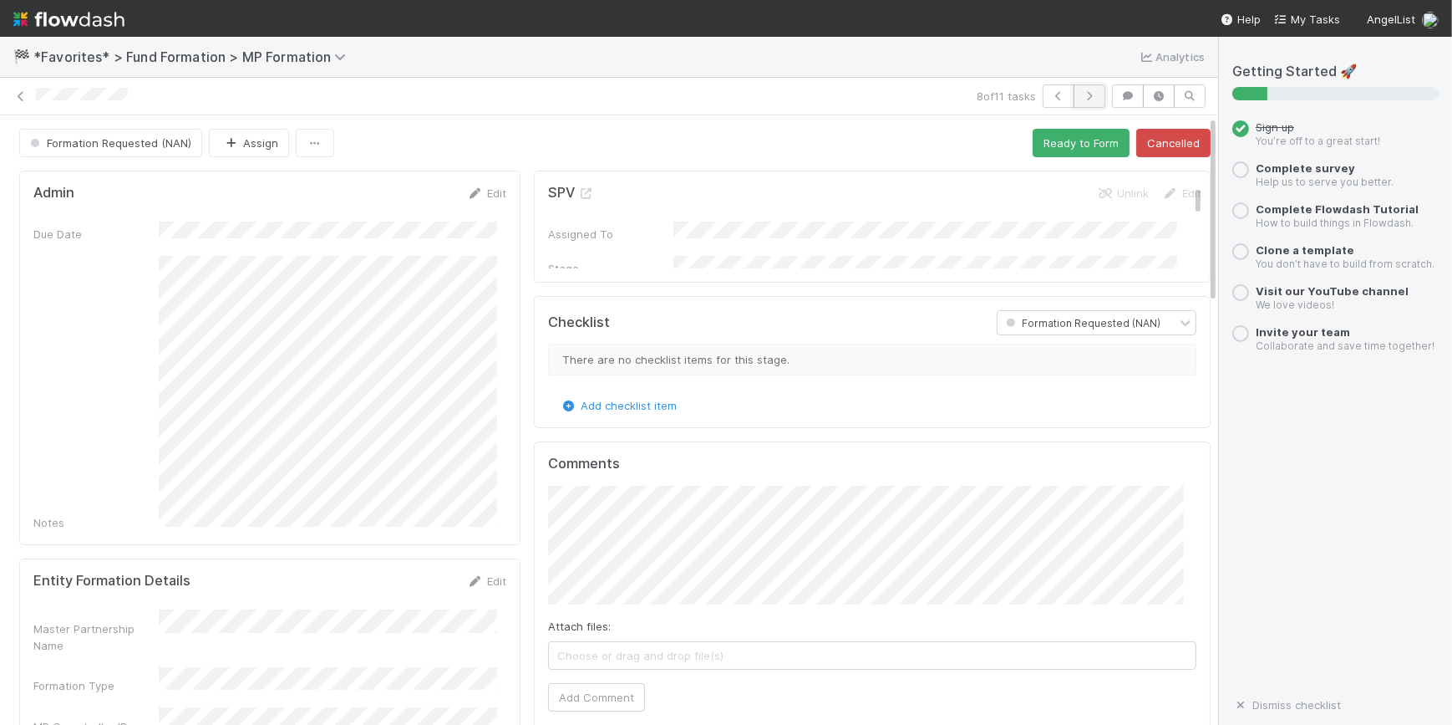
click at [1081, 91] on icon "button" at bounding box center [1089, 96] width 17 height 10
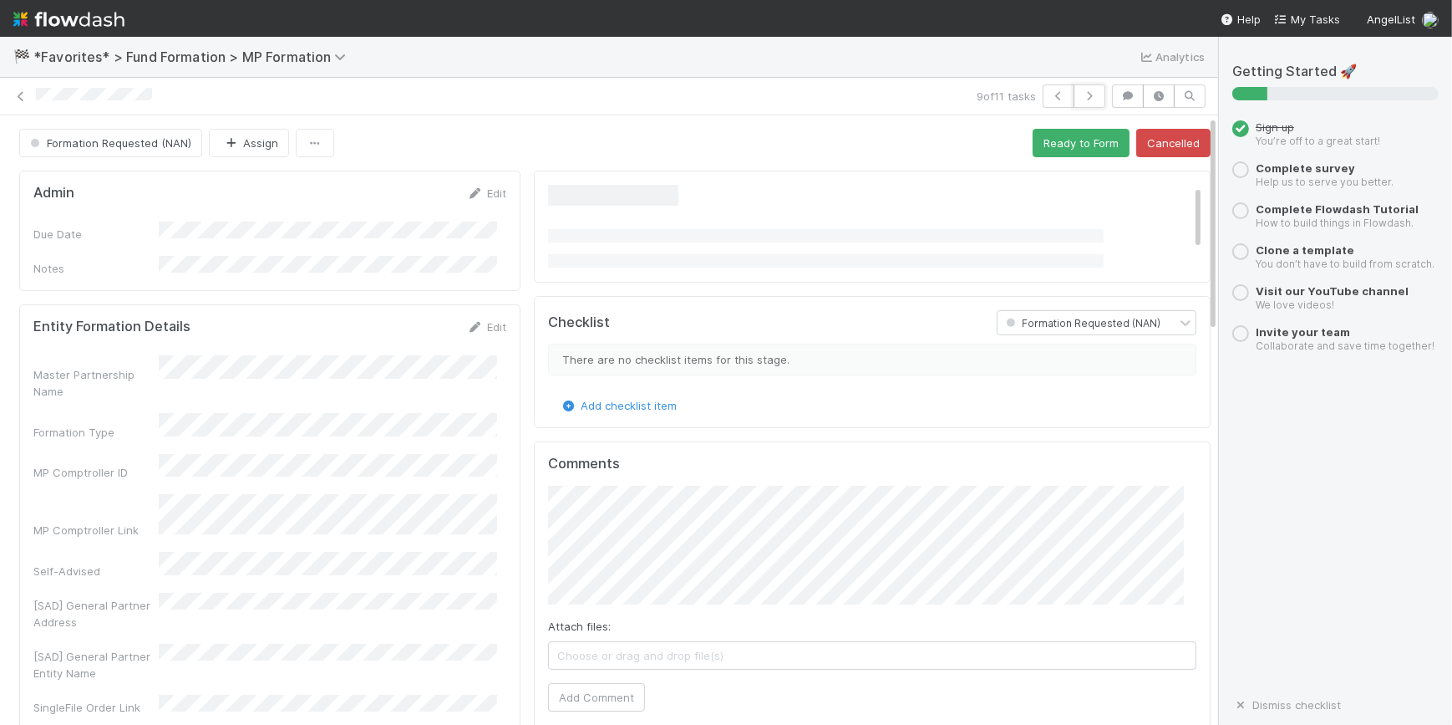
click at [1081, 91] on icon "button" at bounding box center [1089, 96] width 17 height 10
click at [24, 100] on icon at bounding box center [21, 96] width 17 height 11
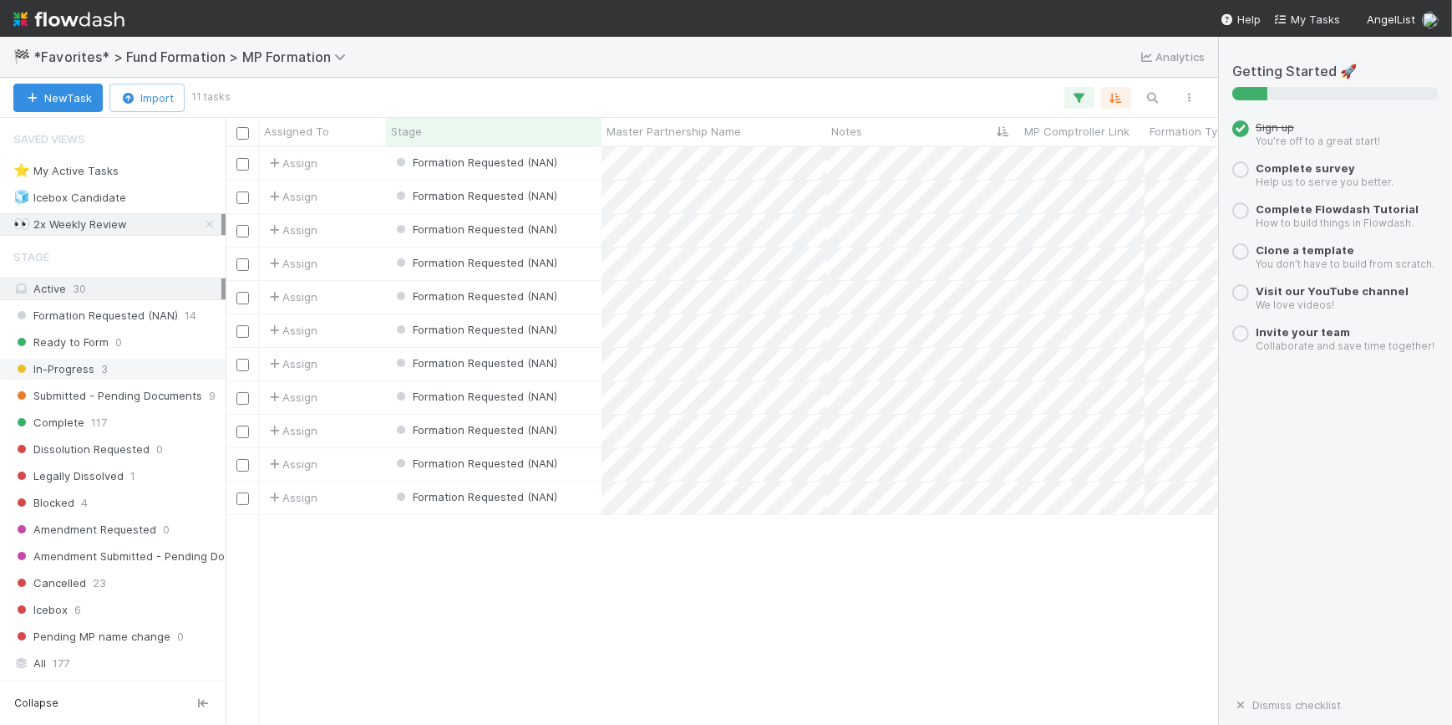
scroll to position [565, 981]
click at [201, 224] on icon at bounding box center [209, 224] width 17 height 11
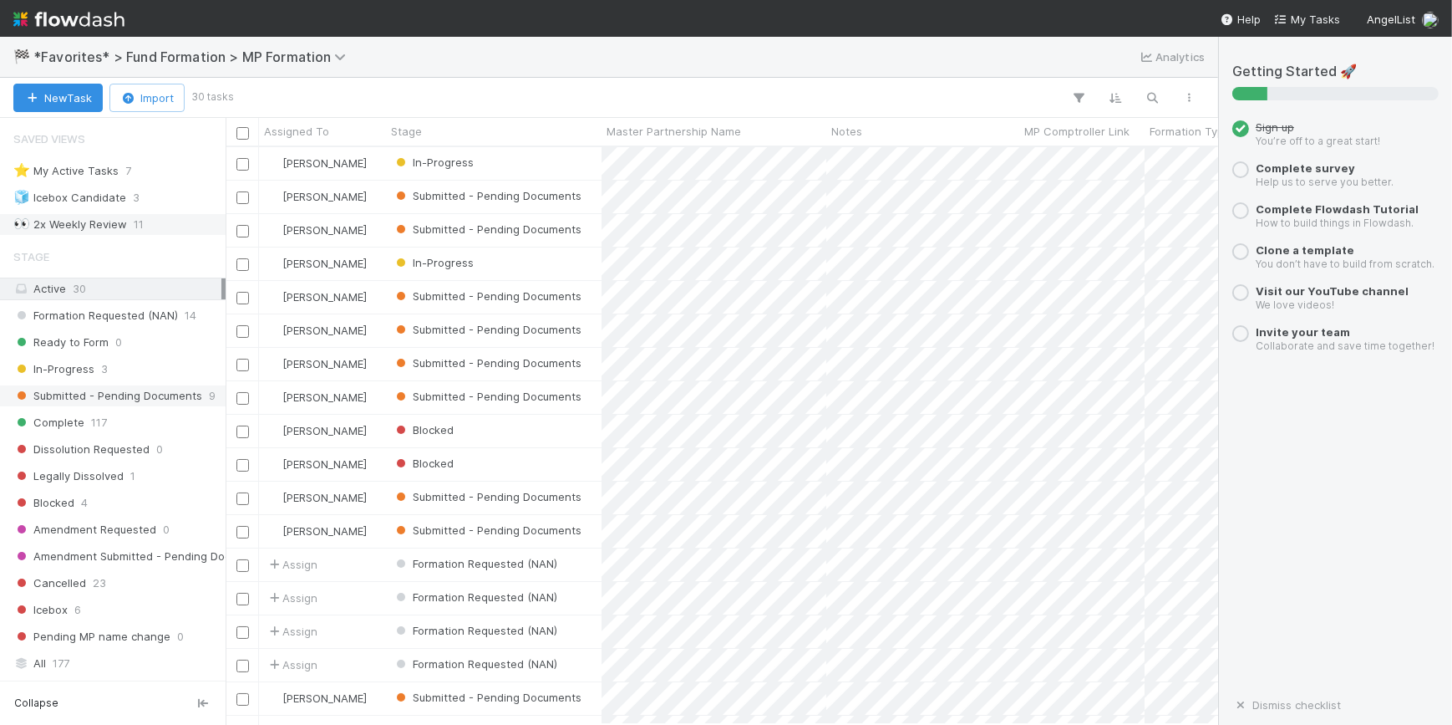
click at [160, 393] on span "Submitted - Pending Documents" at bounding box center [107, 395] width 189 height 21
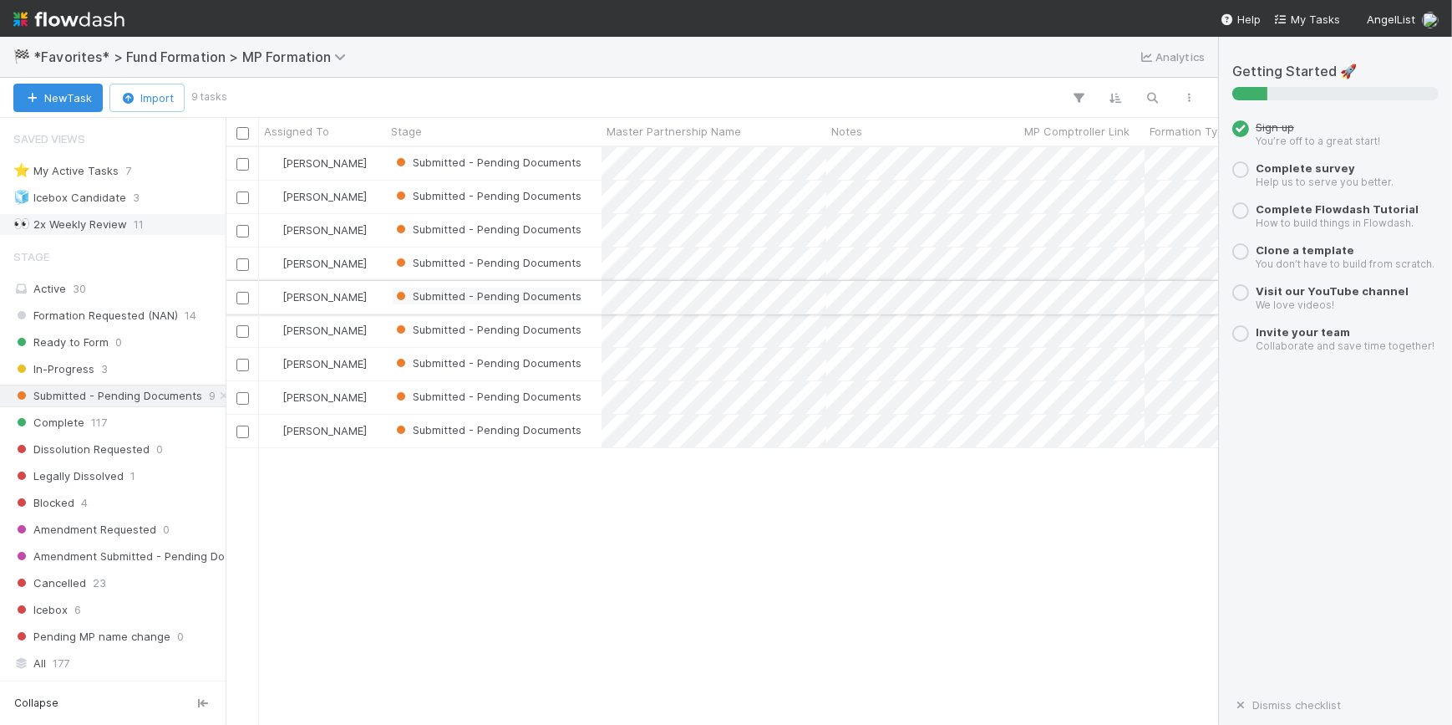
scroll to position [565, 981]
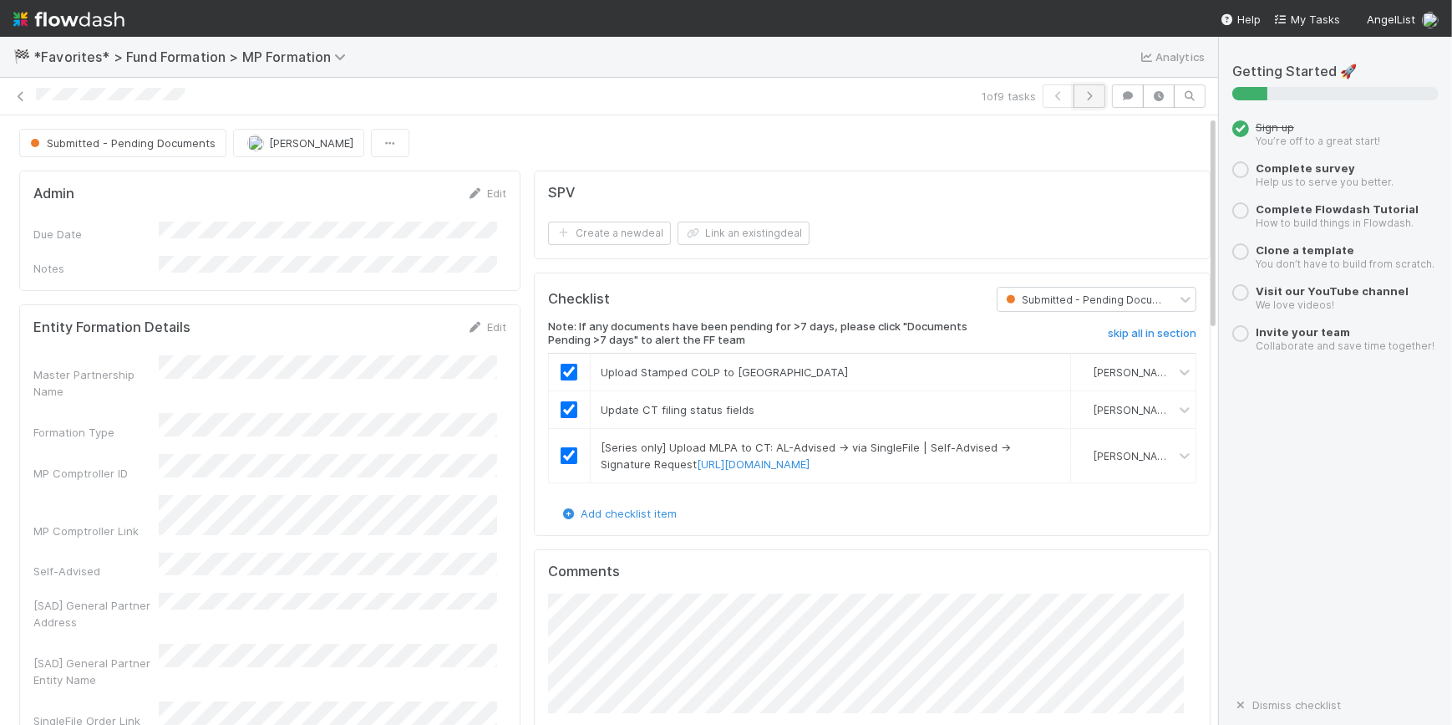
click at [1082, 95] on icon "button" at bounding box center [1089, 96] width 17 height 10
click at [1081, 94] on icon "button" at bounding box center [1089, 96] width 17 height 10
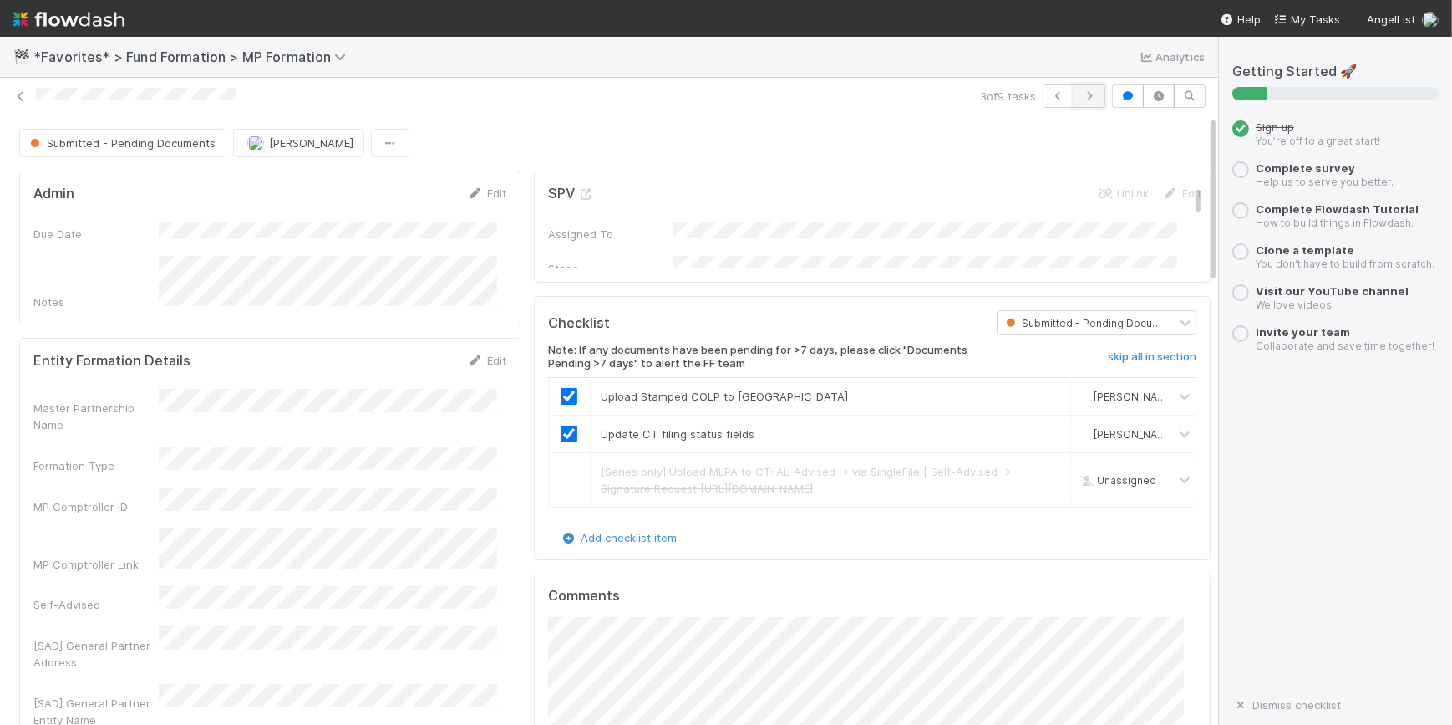
click at [1081, 91] on icon "button" at bounding box center [1089, 96] width 17 height 10
click at [1074, 89] on button "button" at bounding box center [1090, 95] width 32 height 23
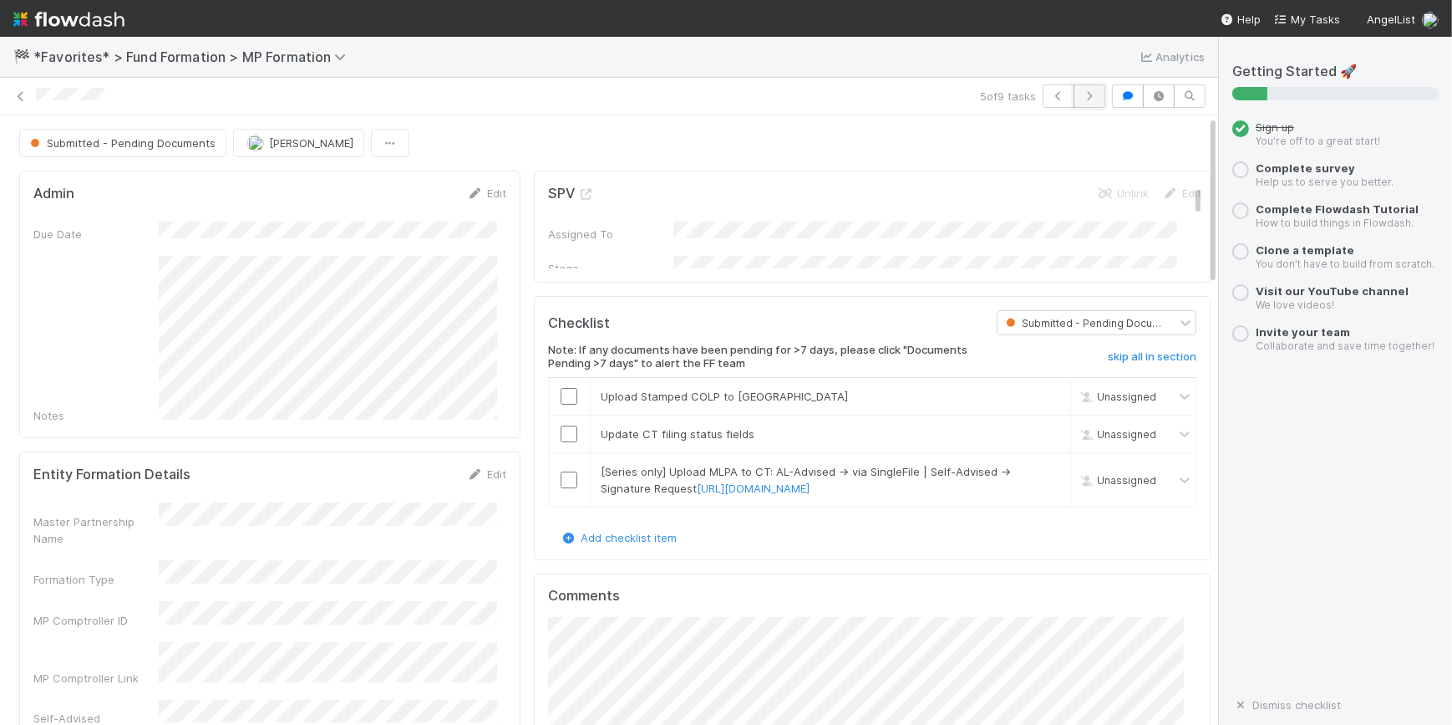
click at [1086, 100] on button "button" at bounding box center [1090, 95] width 32 height 23
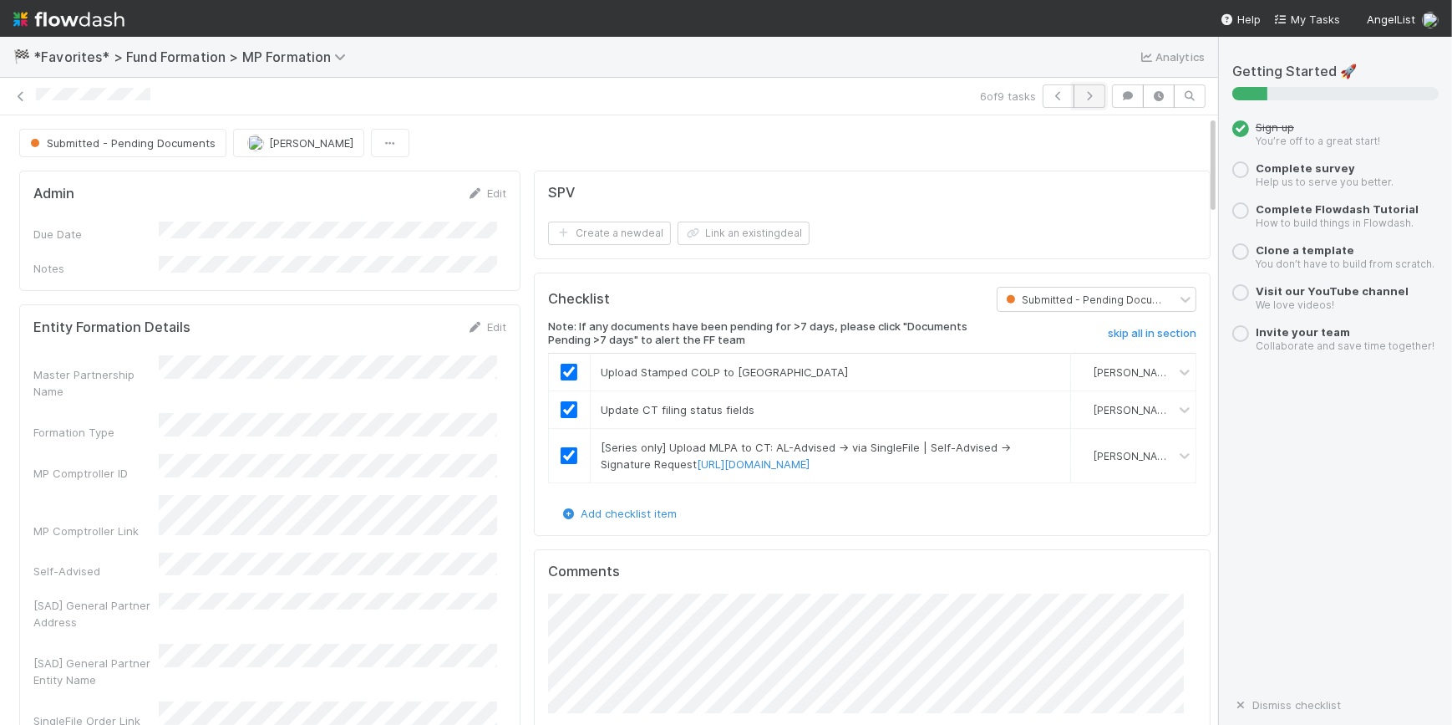
click at [1074, 93] on button "button" at bounding box center [1090, 95] width 32 height 23
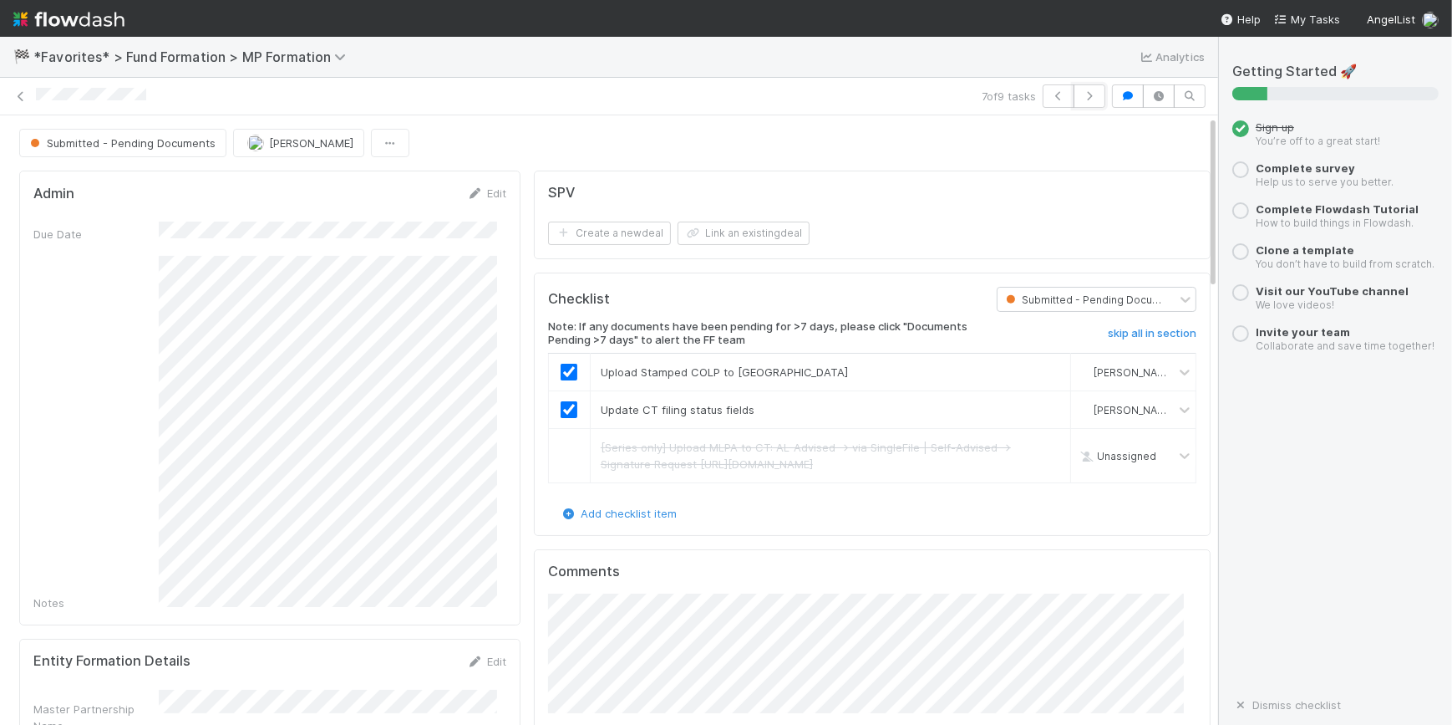
click at [1074, 93] on button "button" at bounding box center [1090, 95] width 32 height 23
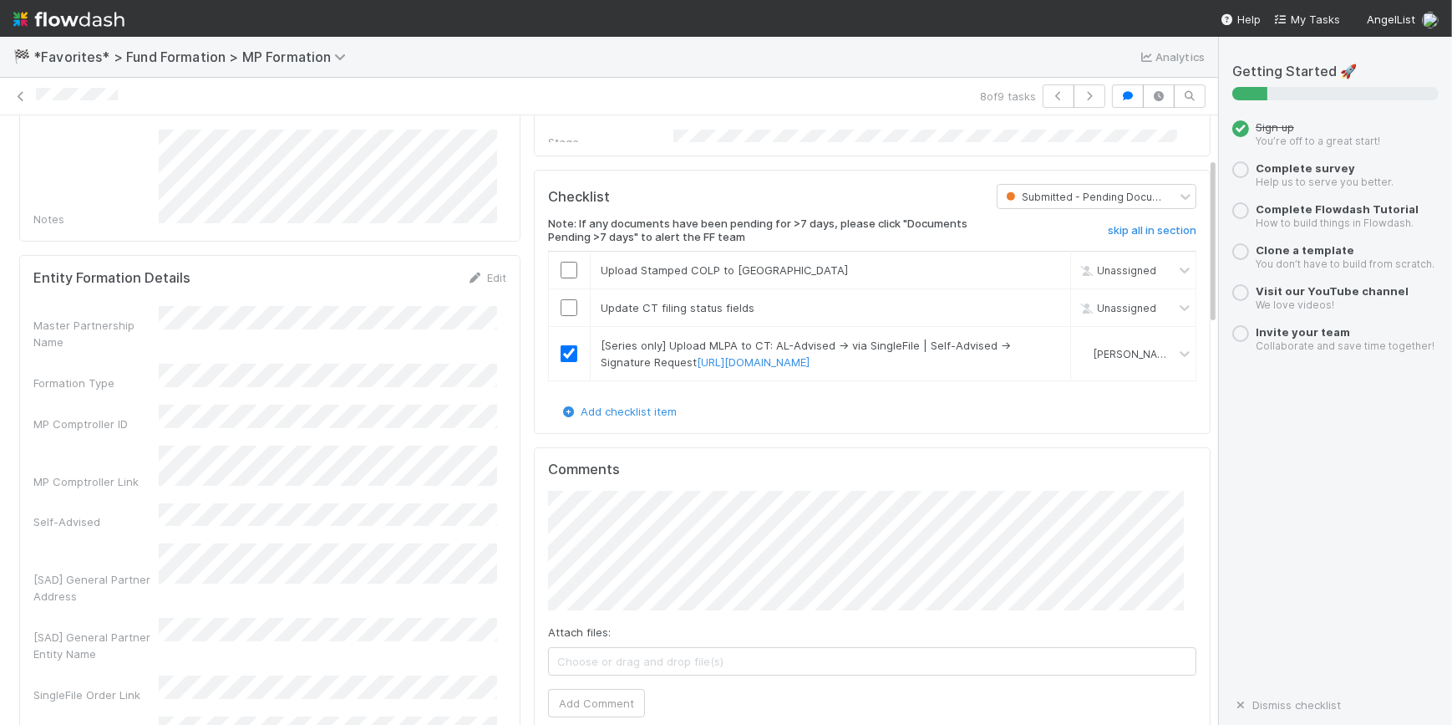
scroll to position [151, 0]
